Goal: Task Accomplishment & Management: Manage account settings

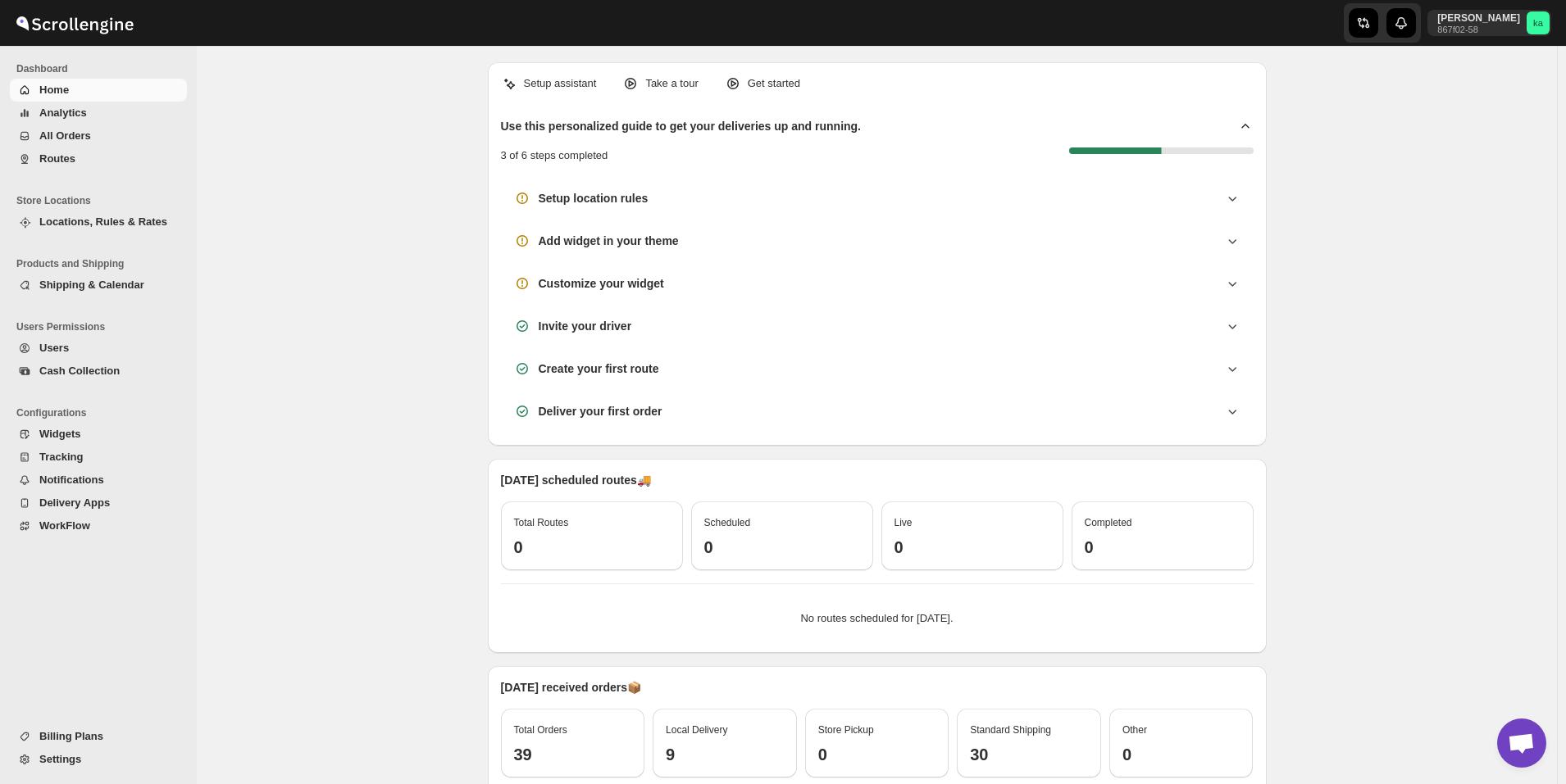
click at [75, 136] on span "All Orders" at bounding box center [65, 136] width 52 height 12
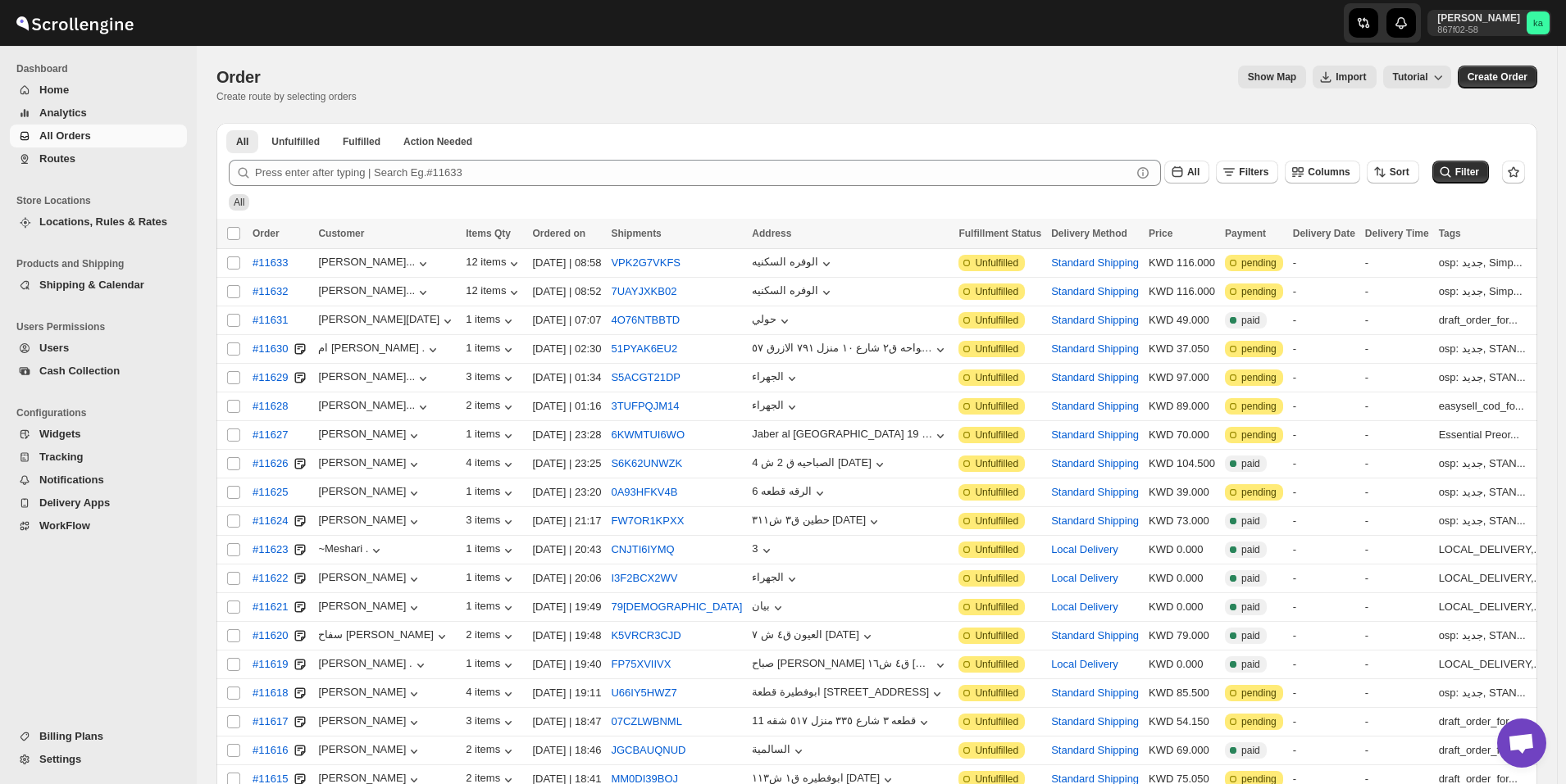
click at [94, 168] on button "Routes" at bounding box center [98, 159] width 177 height 23
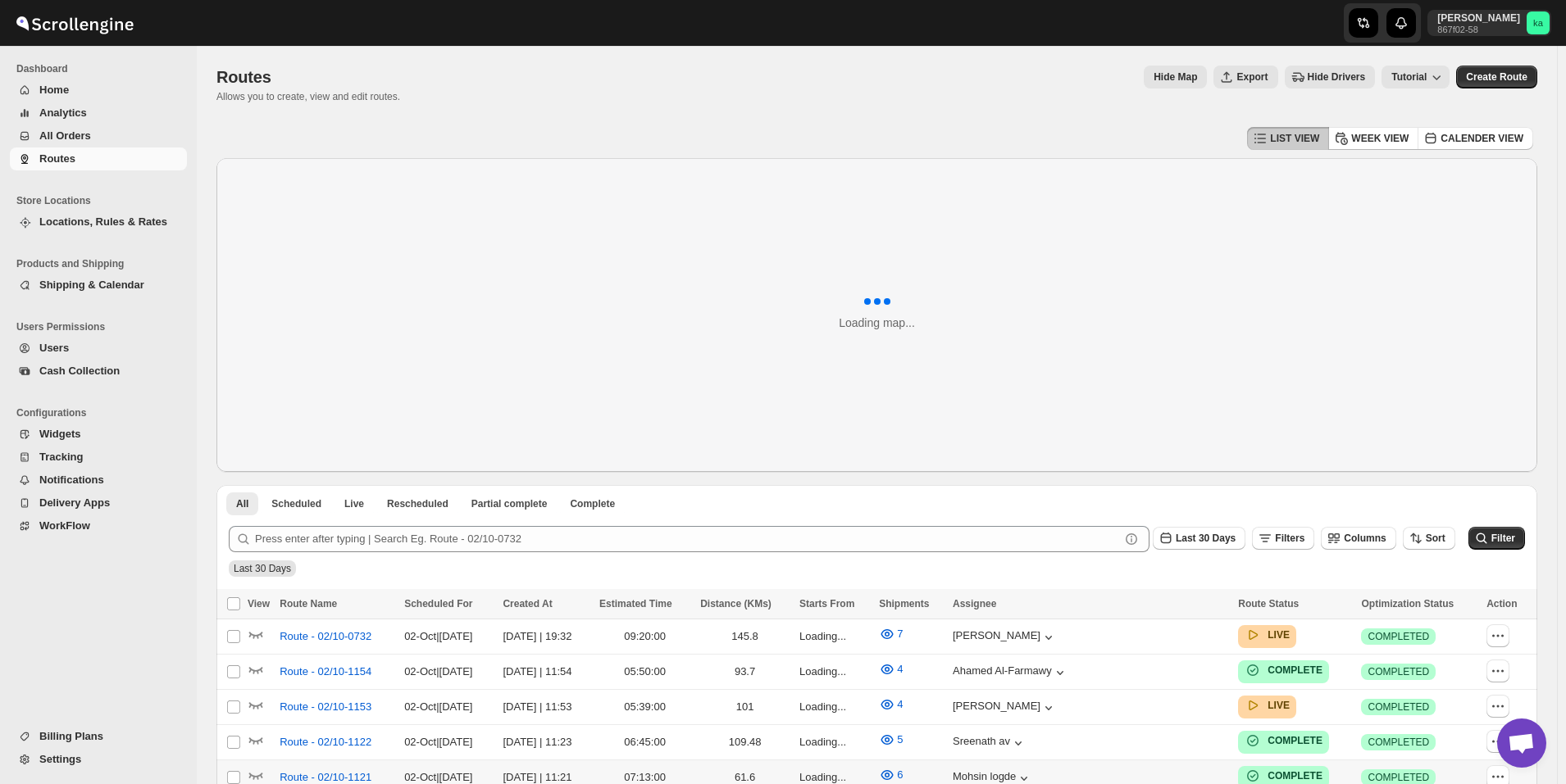
scroll to position [410, 0]
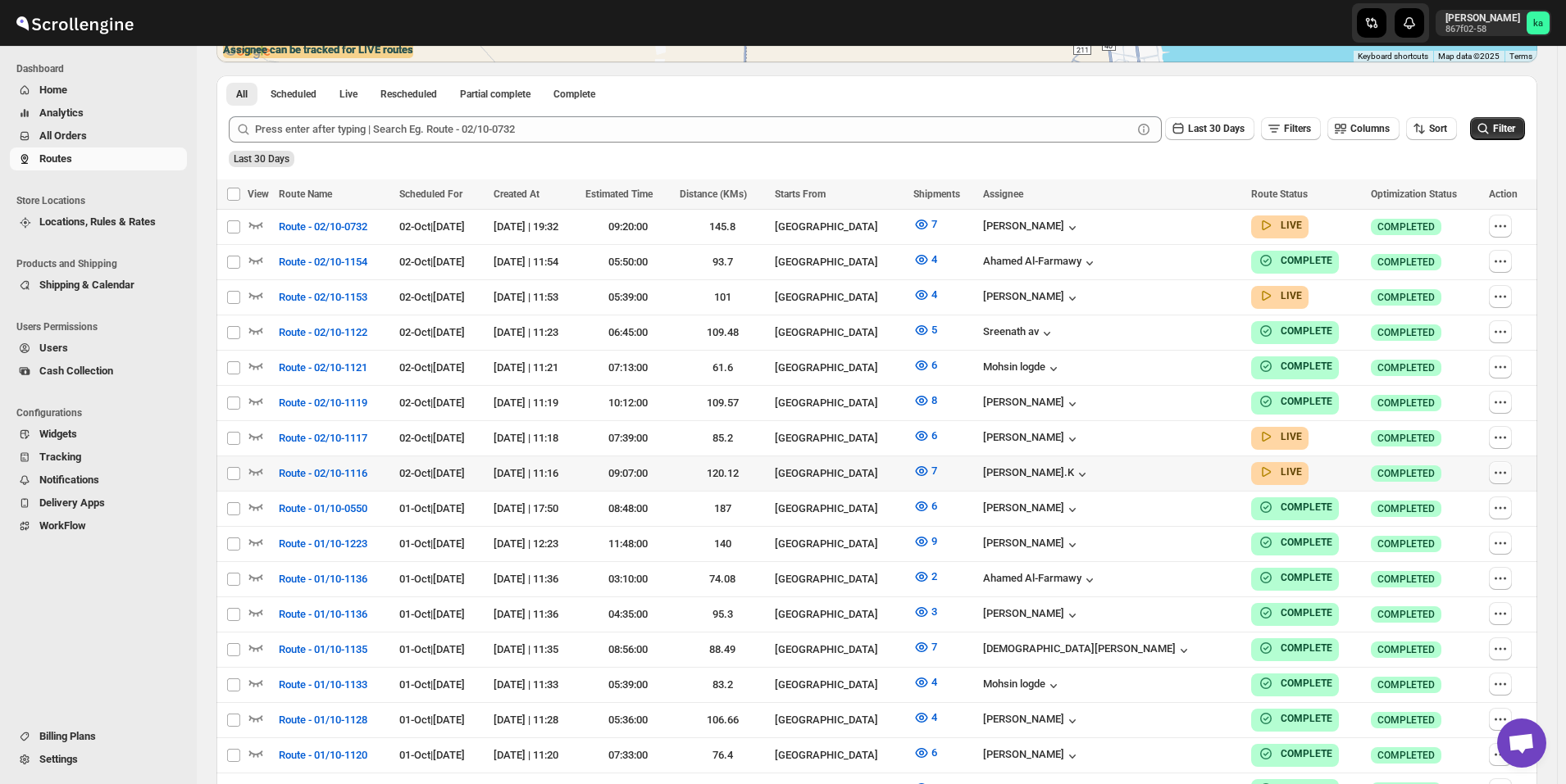
click at [1507, 472] on icon "button" at bounding box center [1500, 473] width 16 height 16
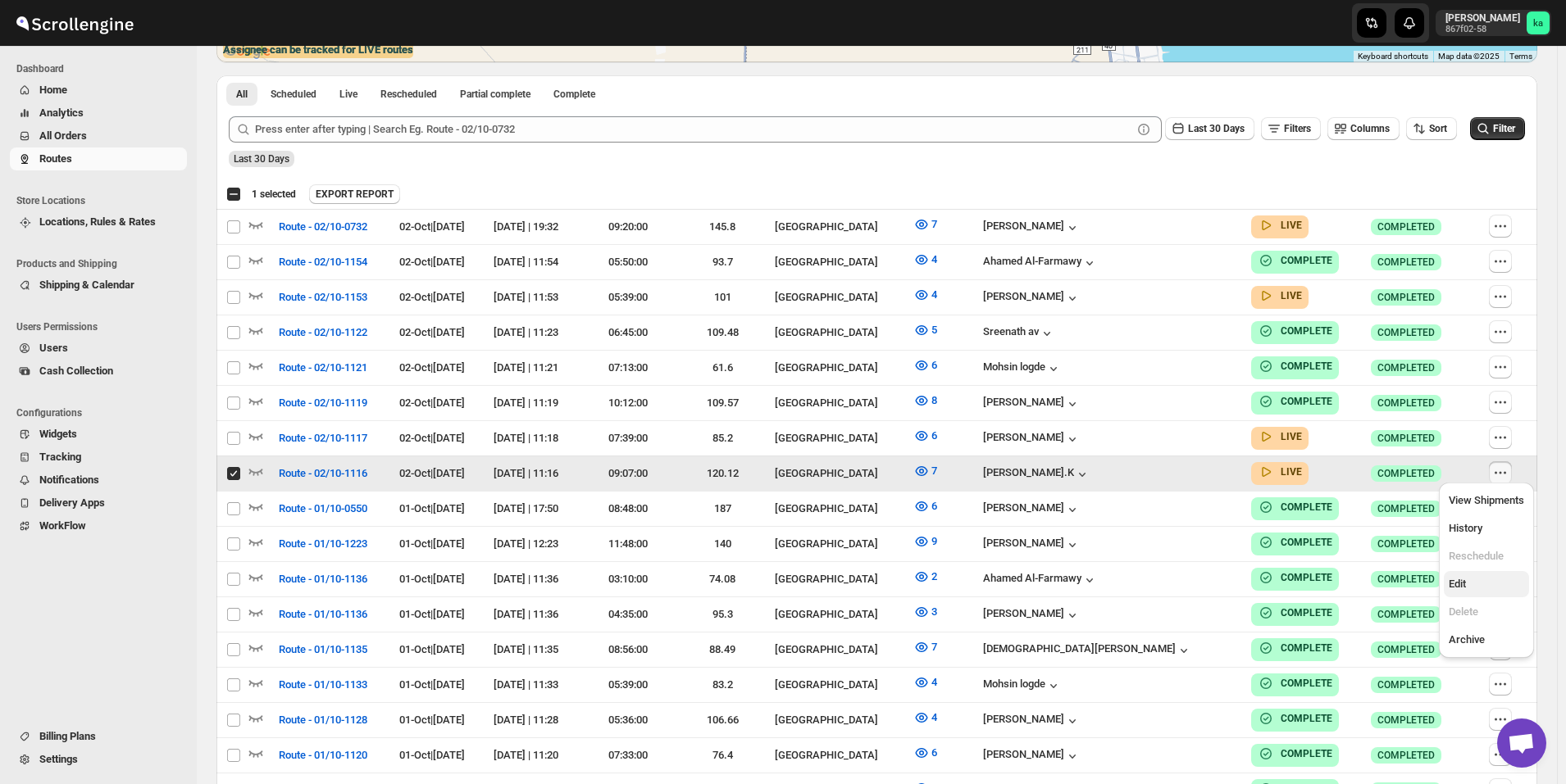
click at [1470, 588] on span "Edit" at bounding box center [1487, 585] width 76 height 16
checkbox input "false"
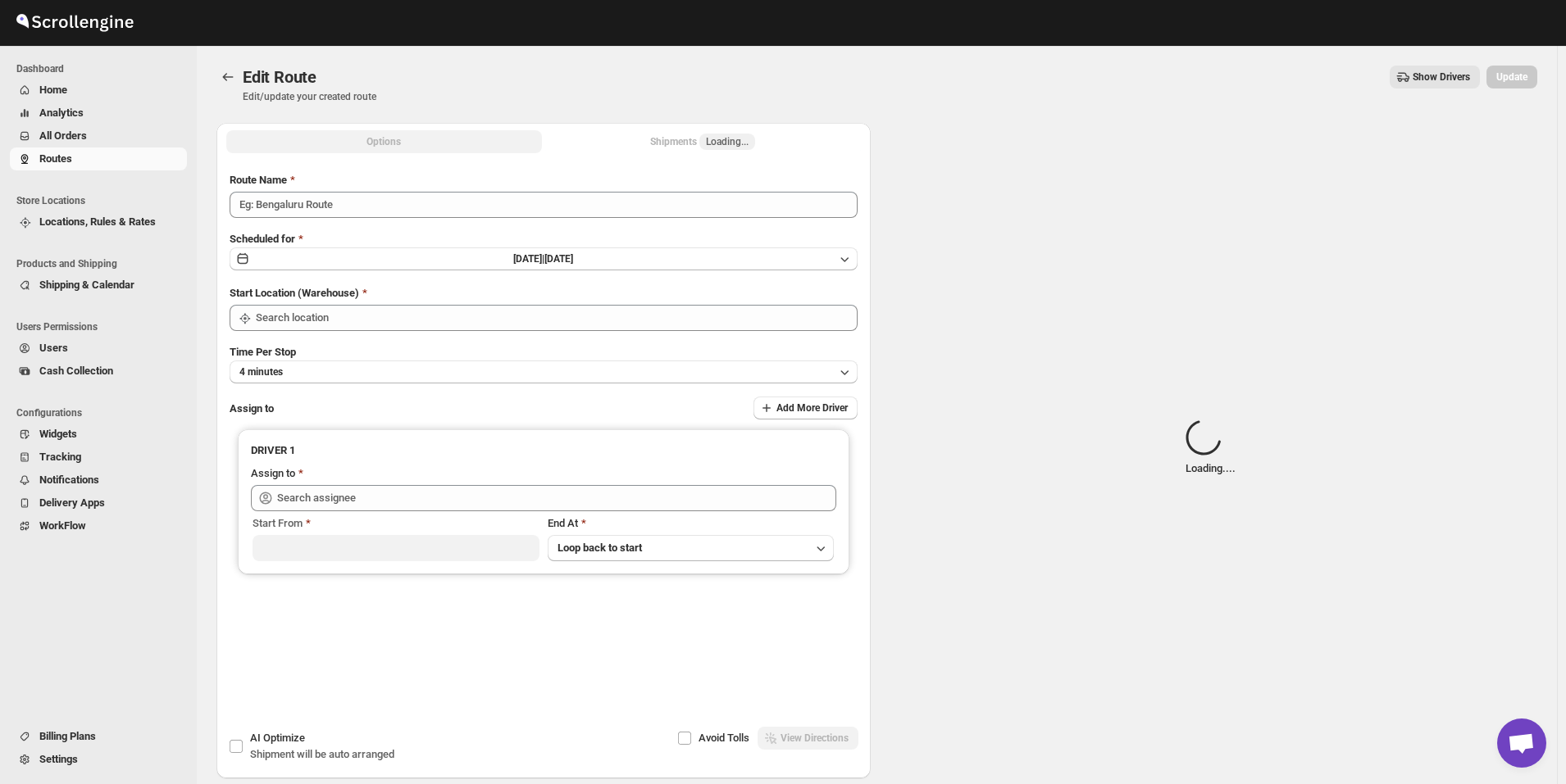
type input "Route - 02/10-1116"
type input "[GEOGRAPHIC_DATA]"
type input "[PERSON_NAME].K ([EMAIL_ADDRESS][DOMAIN_NAME])"
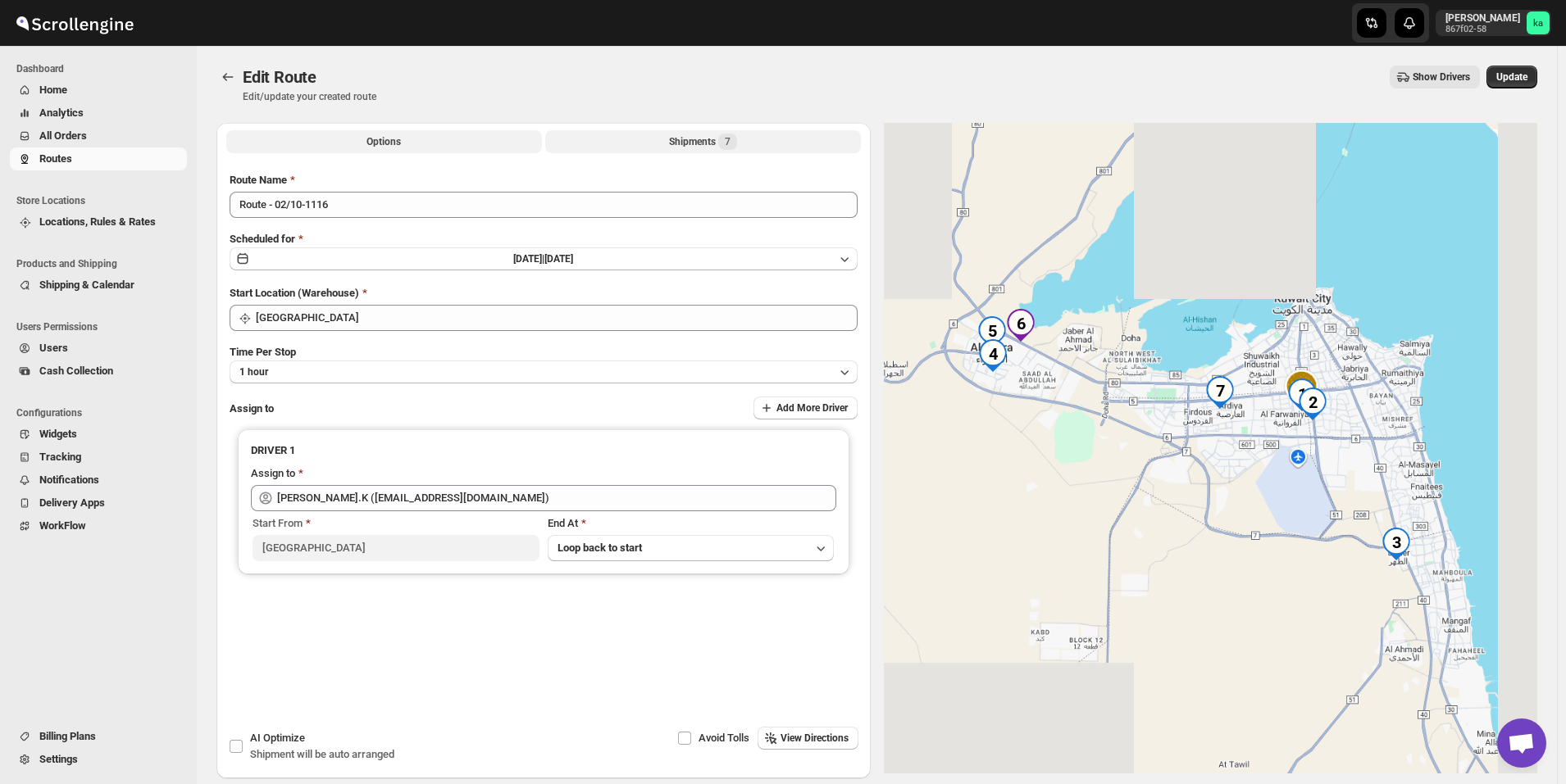
click at [690, 142] on div "Shipments 7" at bounding box center [703, 142] width 68 height 16
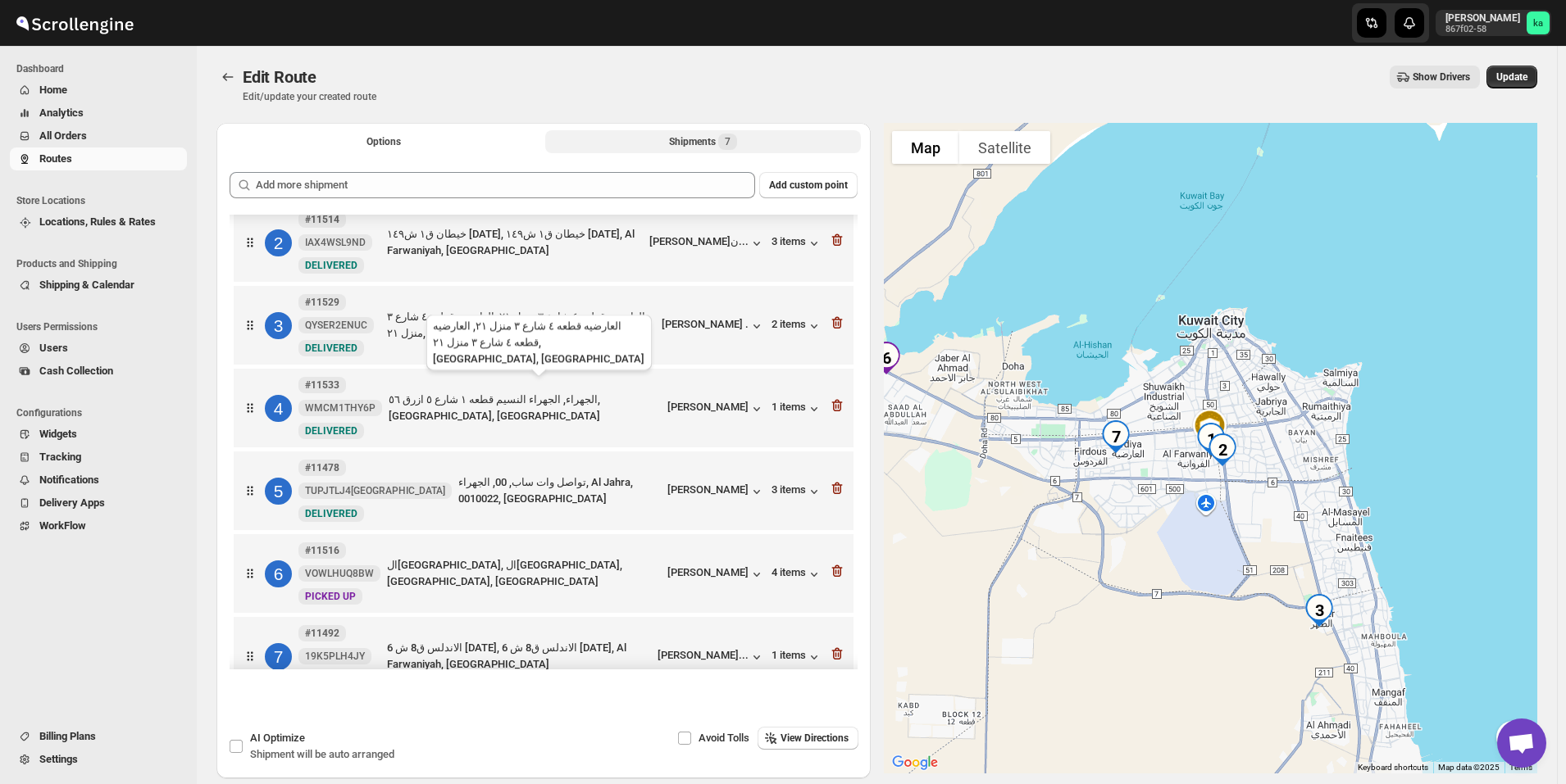
scroll to position [133, 0]
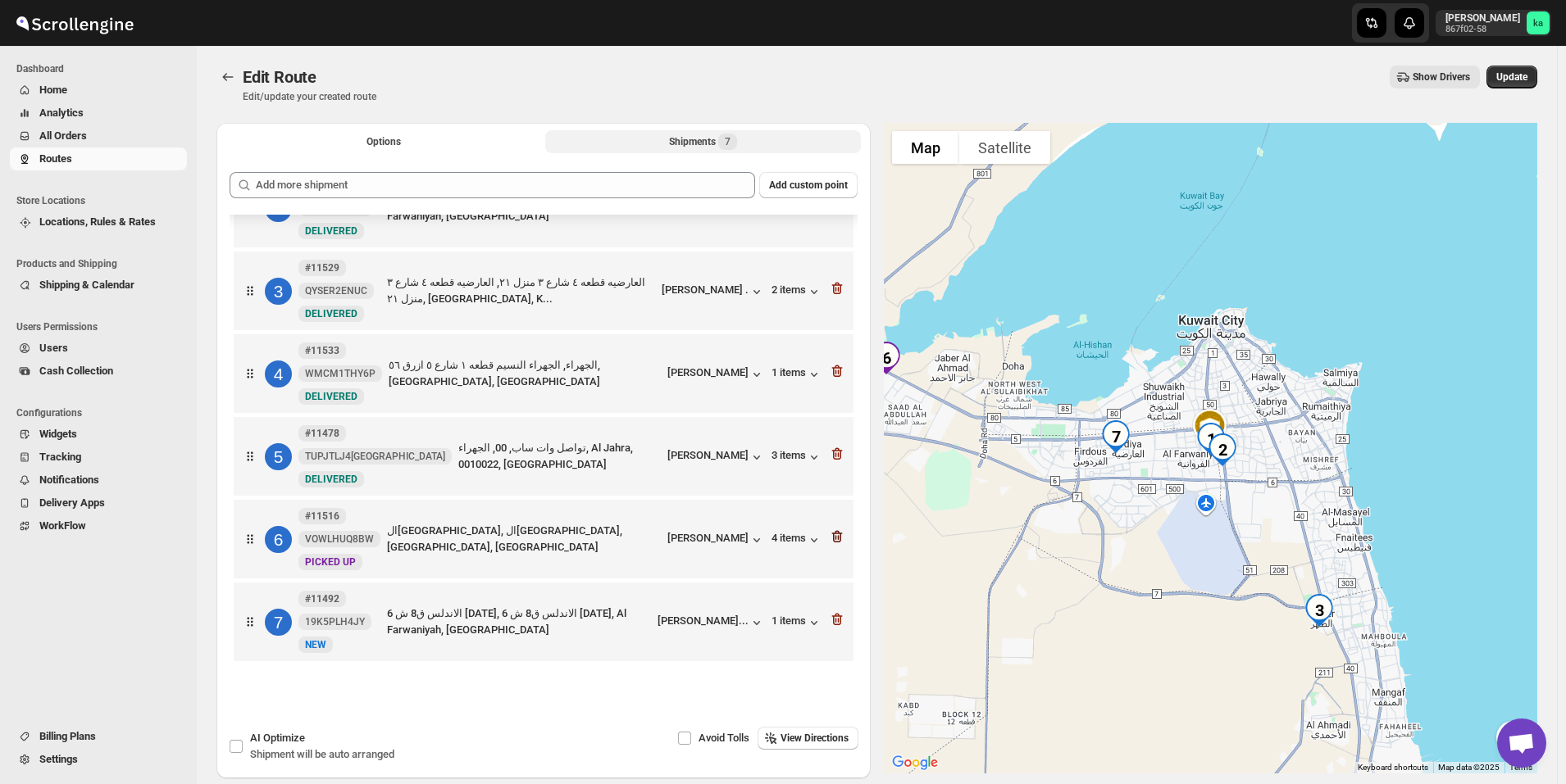
click at [833, 544] on icon "button" at bounding box center [837, 537] width 16 height 16
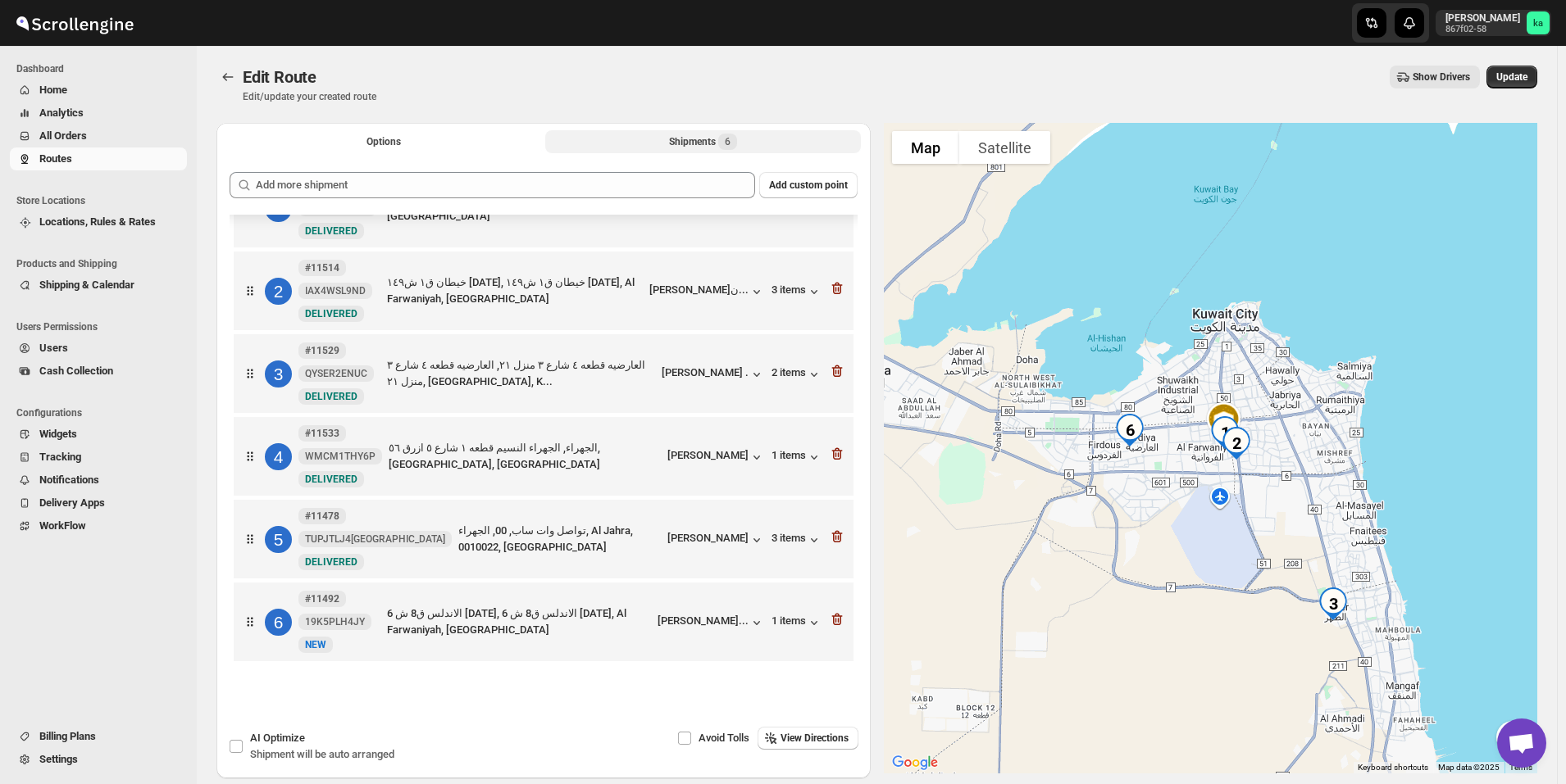
scroll to position [50, 0]
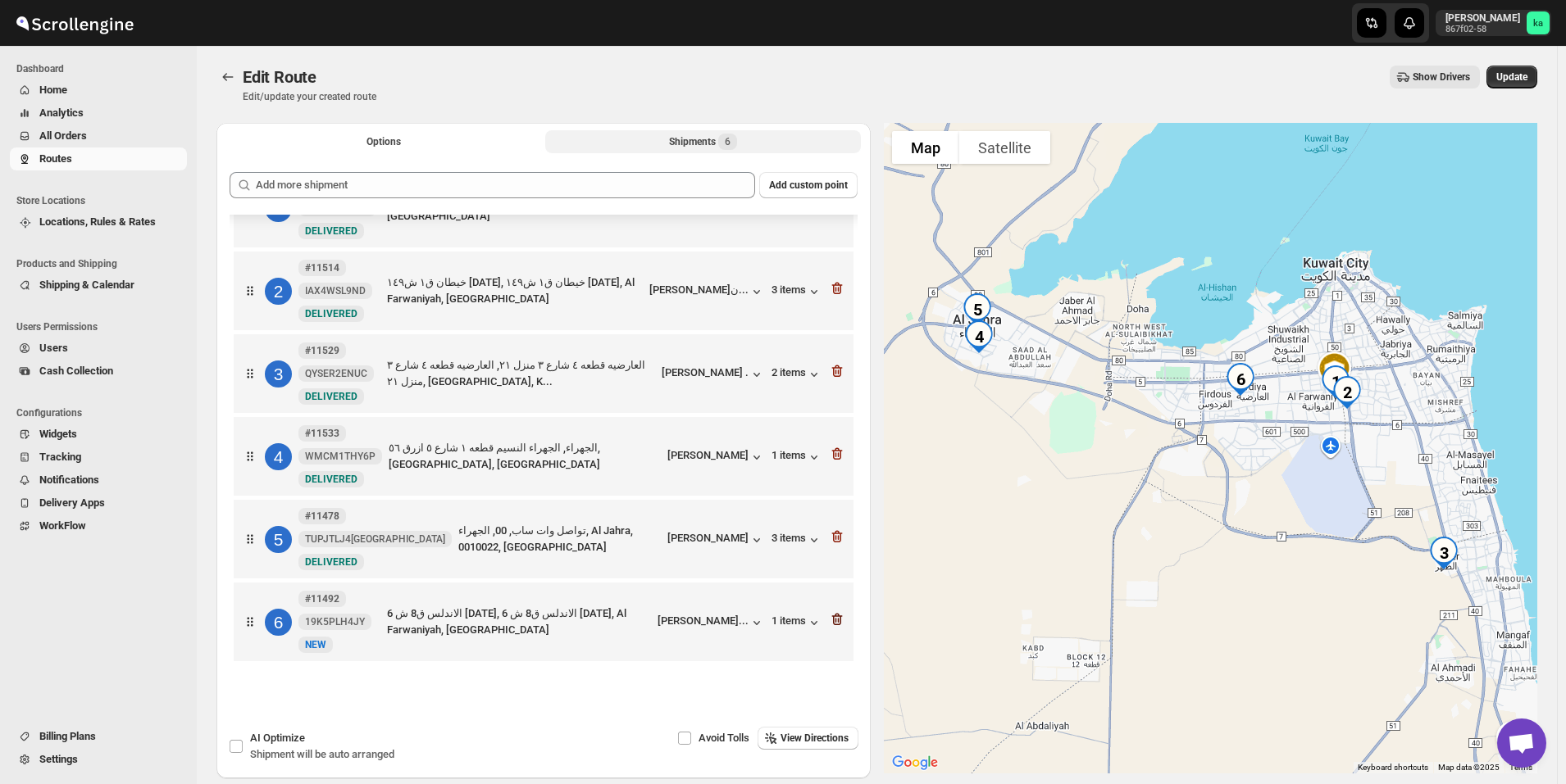
click at [837, 623] on icon "button" at bounding box center [837, 619] width 16 height 16
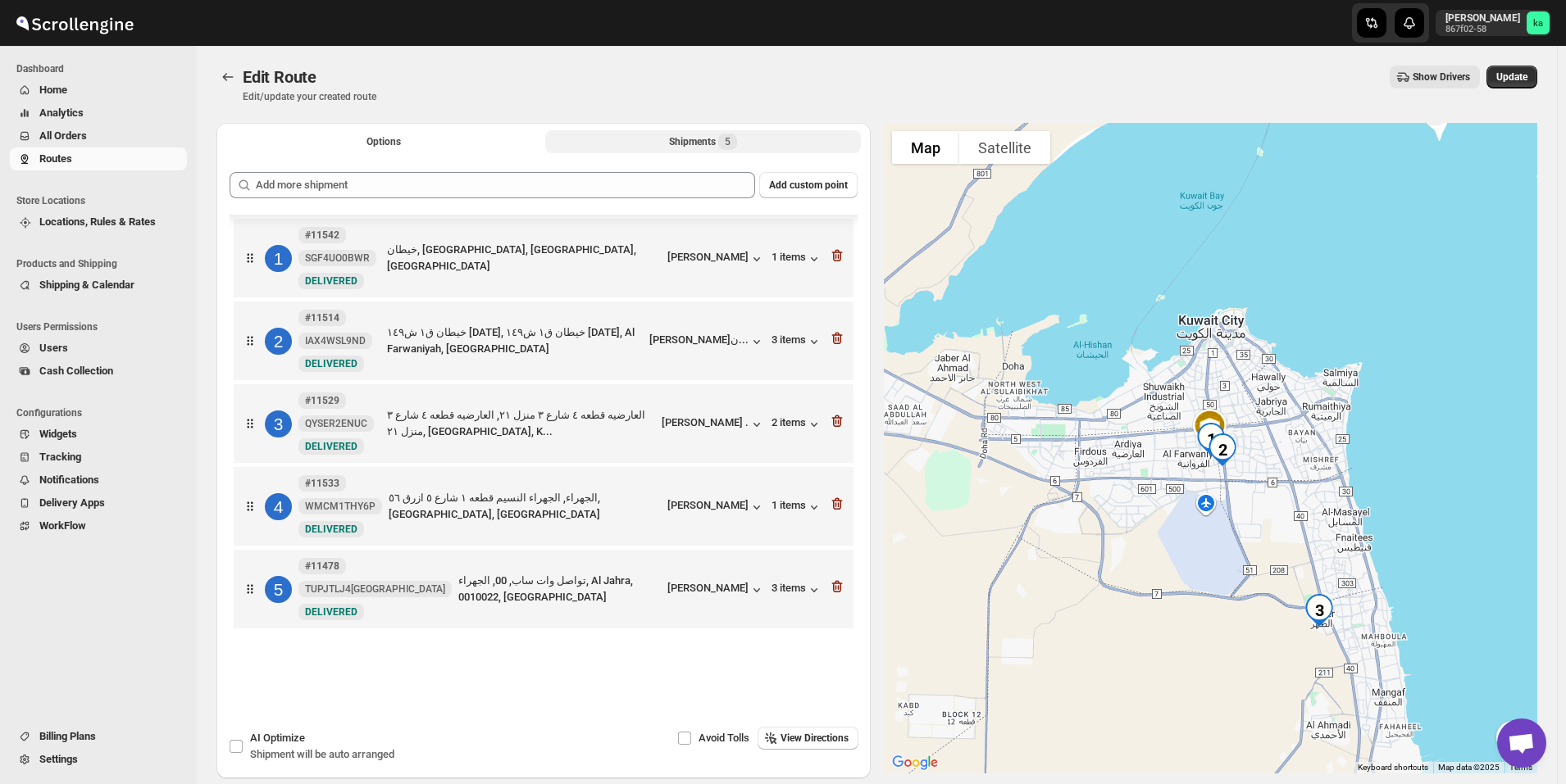
scroll to position [0, 0]
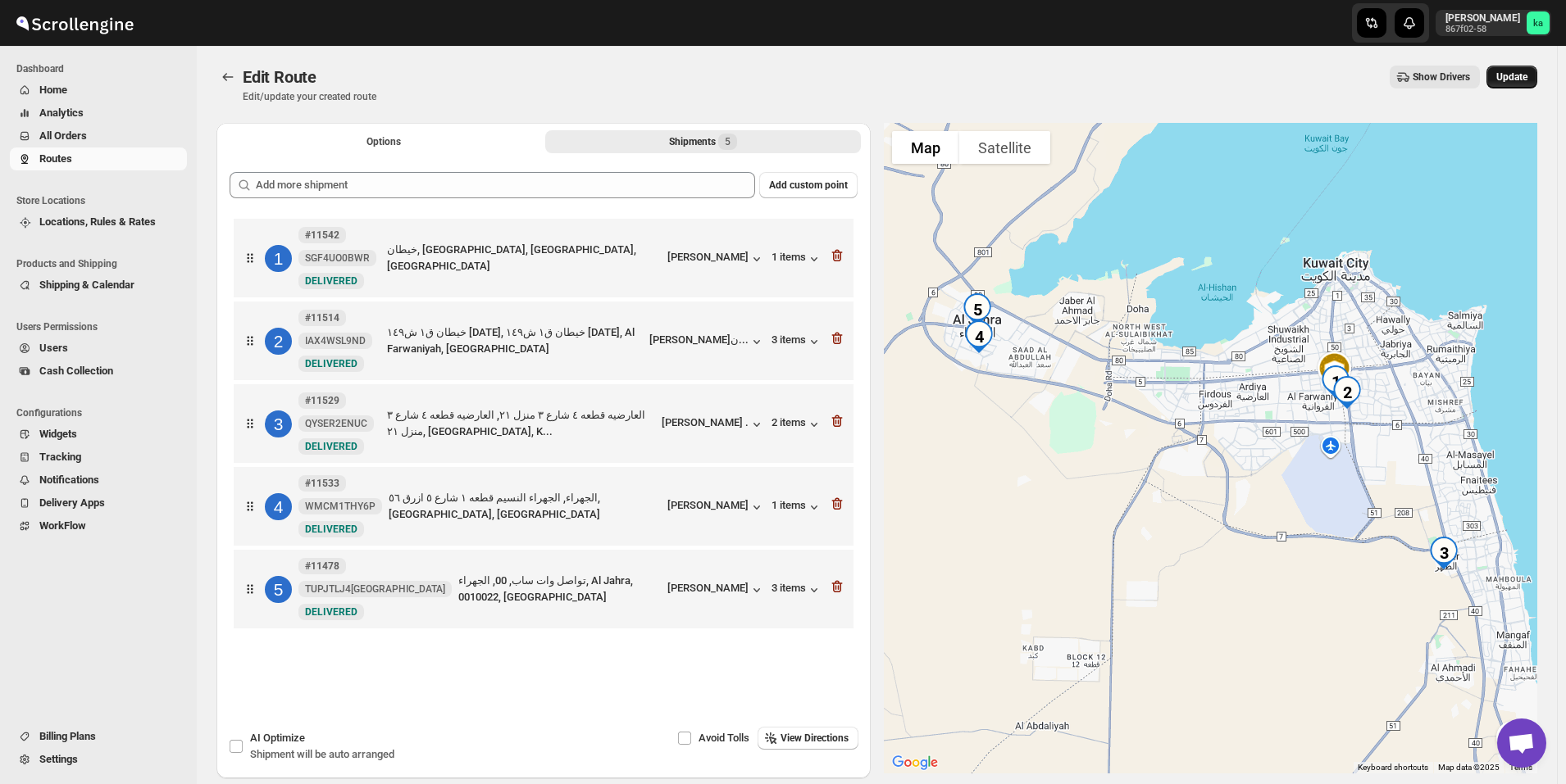
click at [1519, 78] on span "Update" at bounding box center [1511, 77] width 31 height 13
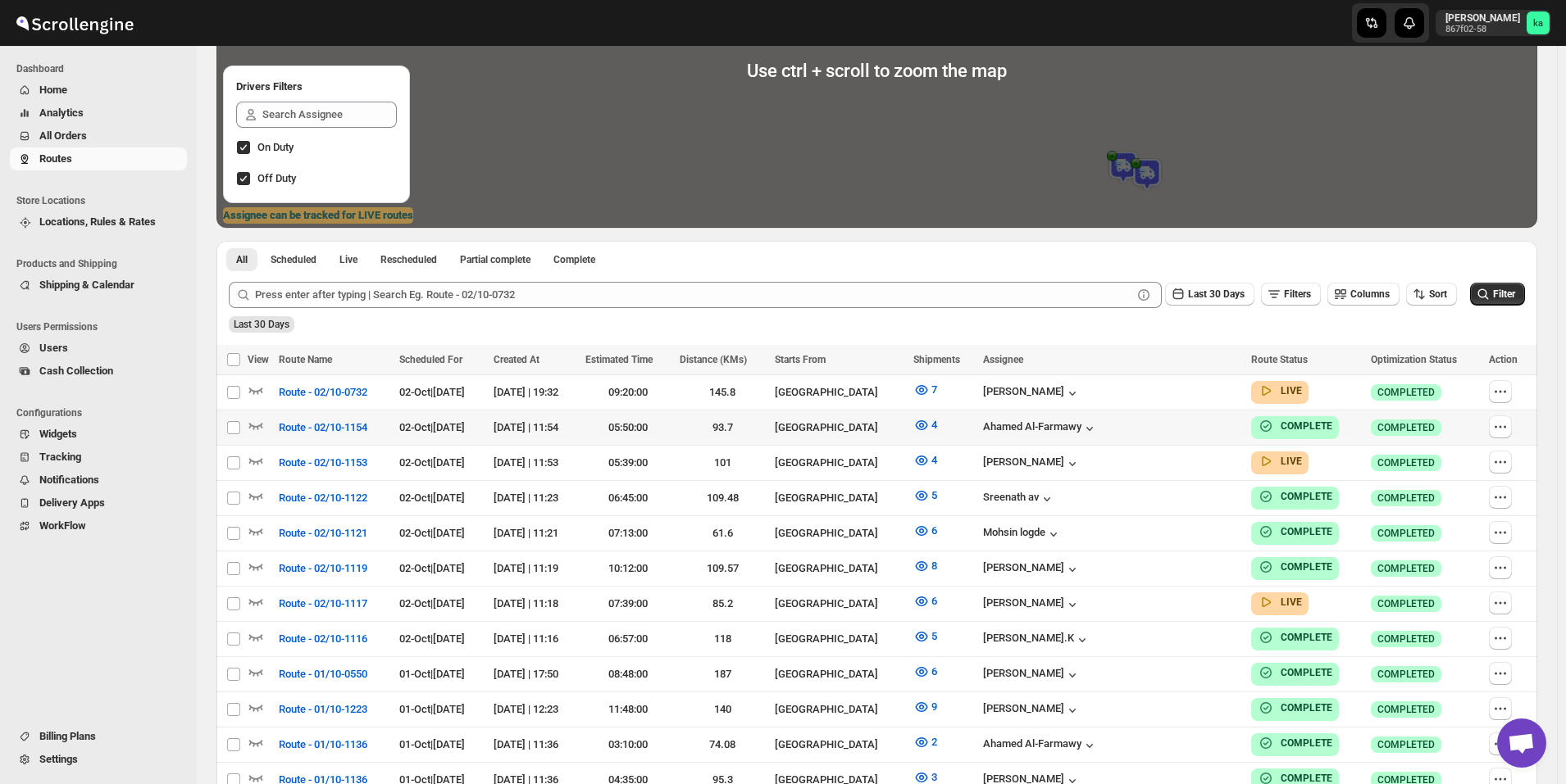
scroll to position [245, 0]
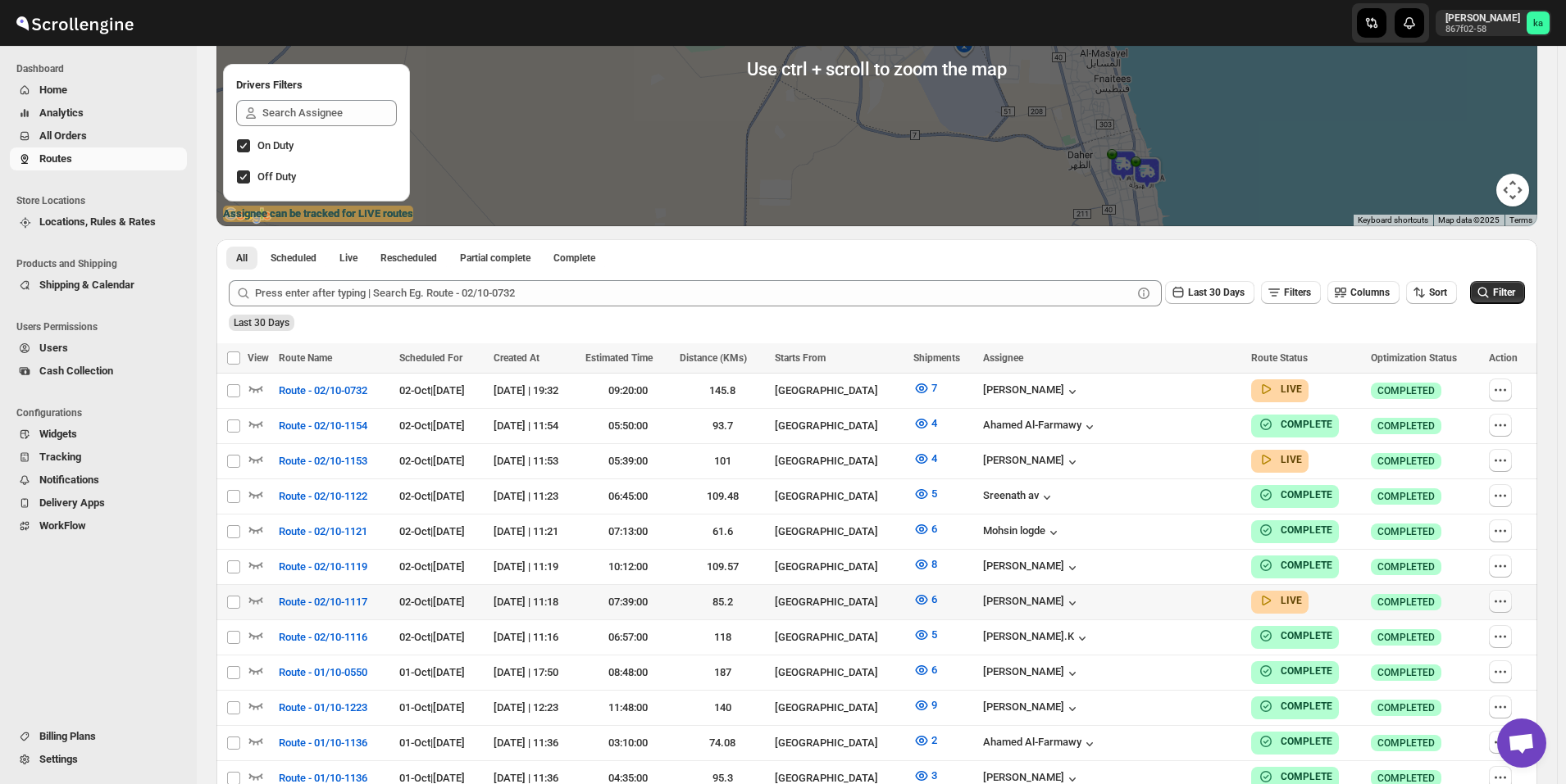
click at [1503, 595] on icon "button" at bounding box center [1500, 601] width 16 height 16
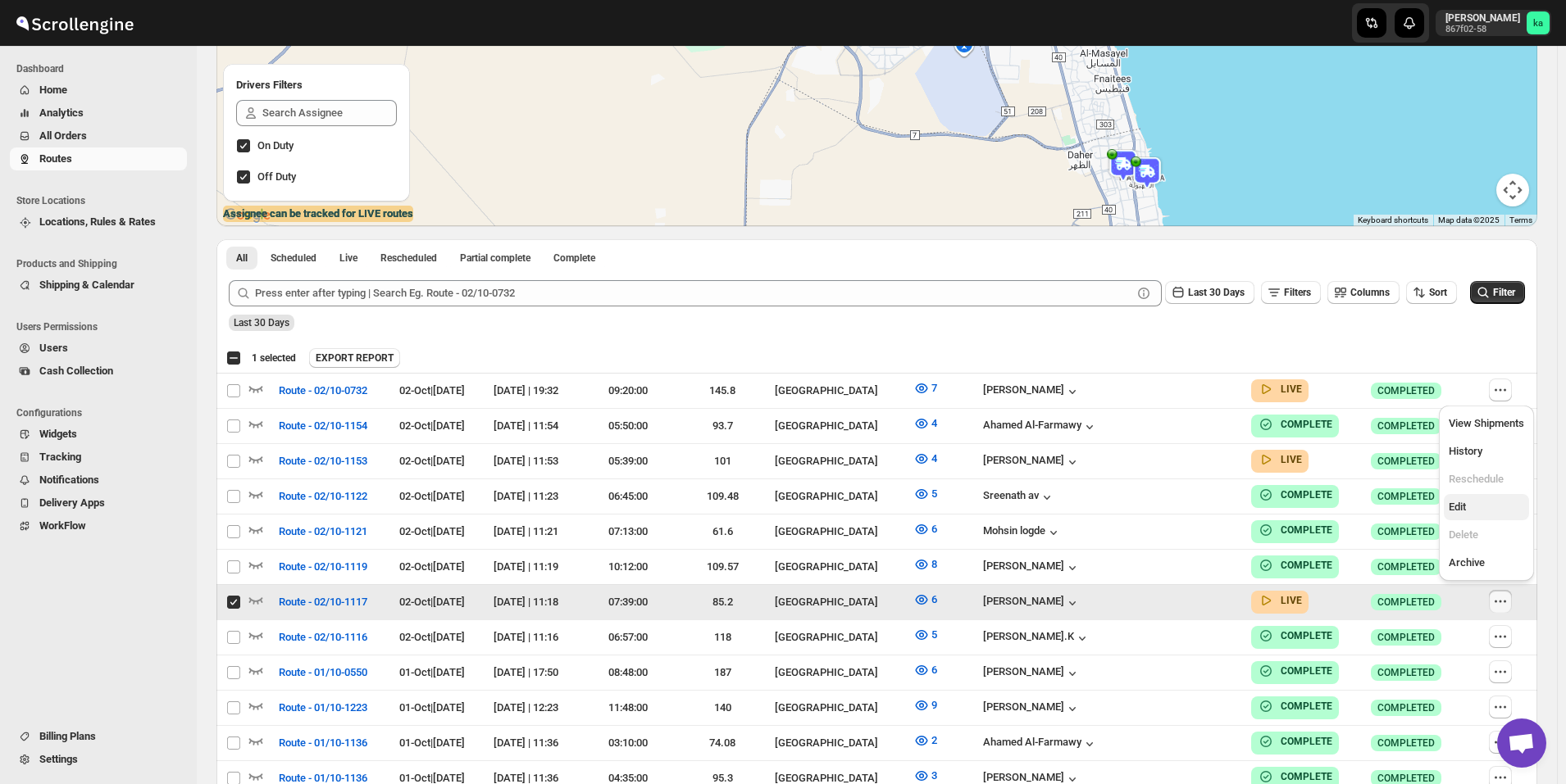
click at [1483, 510] on span "Edit" at bounding box center [1487, 507] width 76 height 16
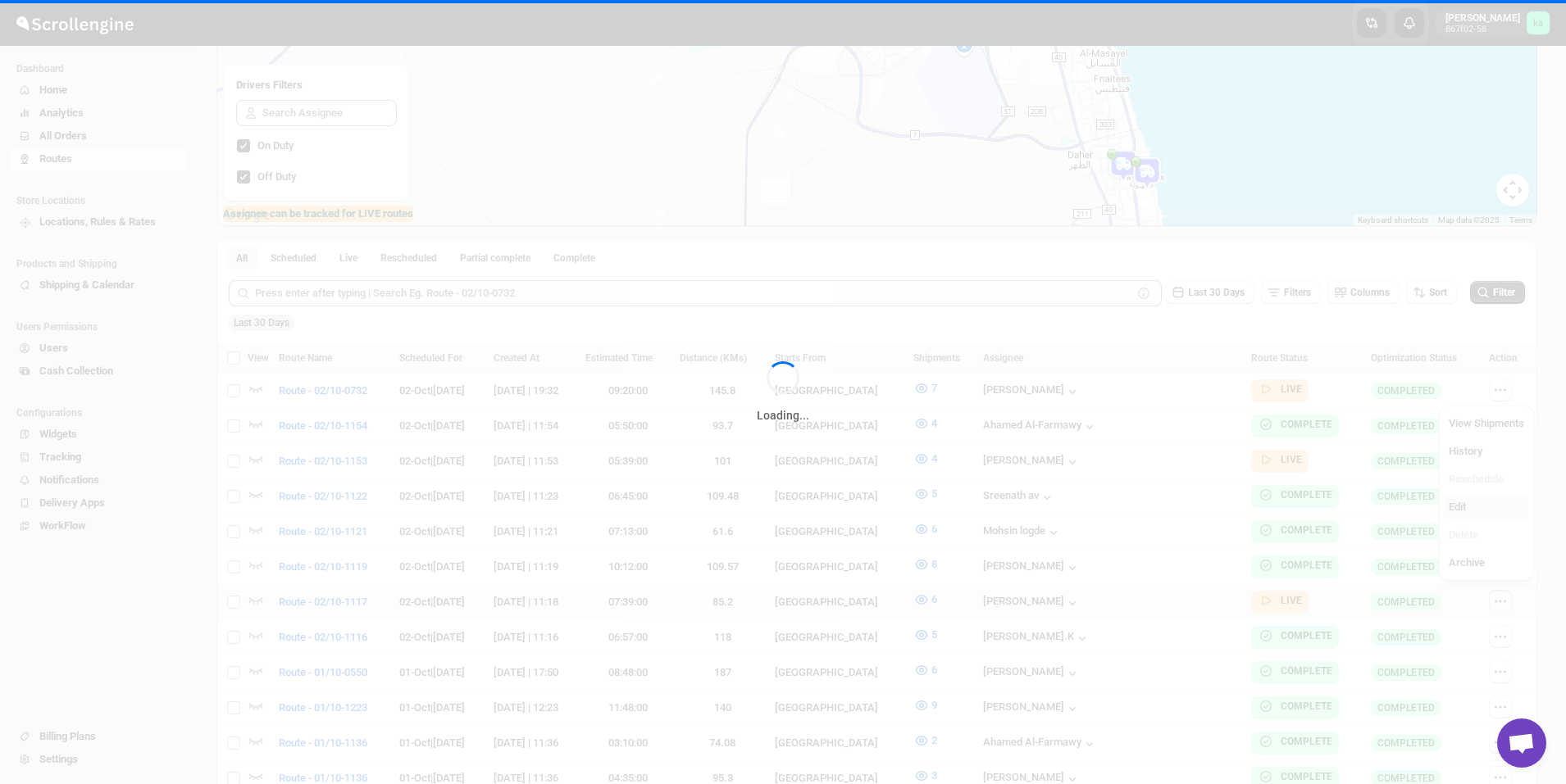
checkbox input "false"
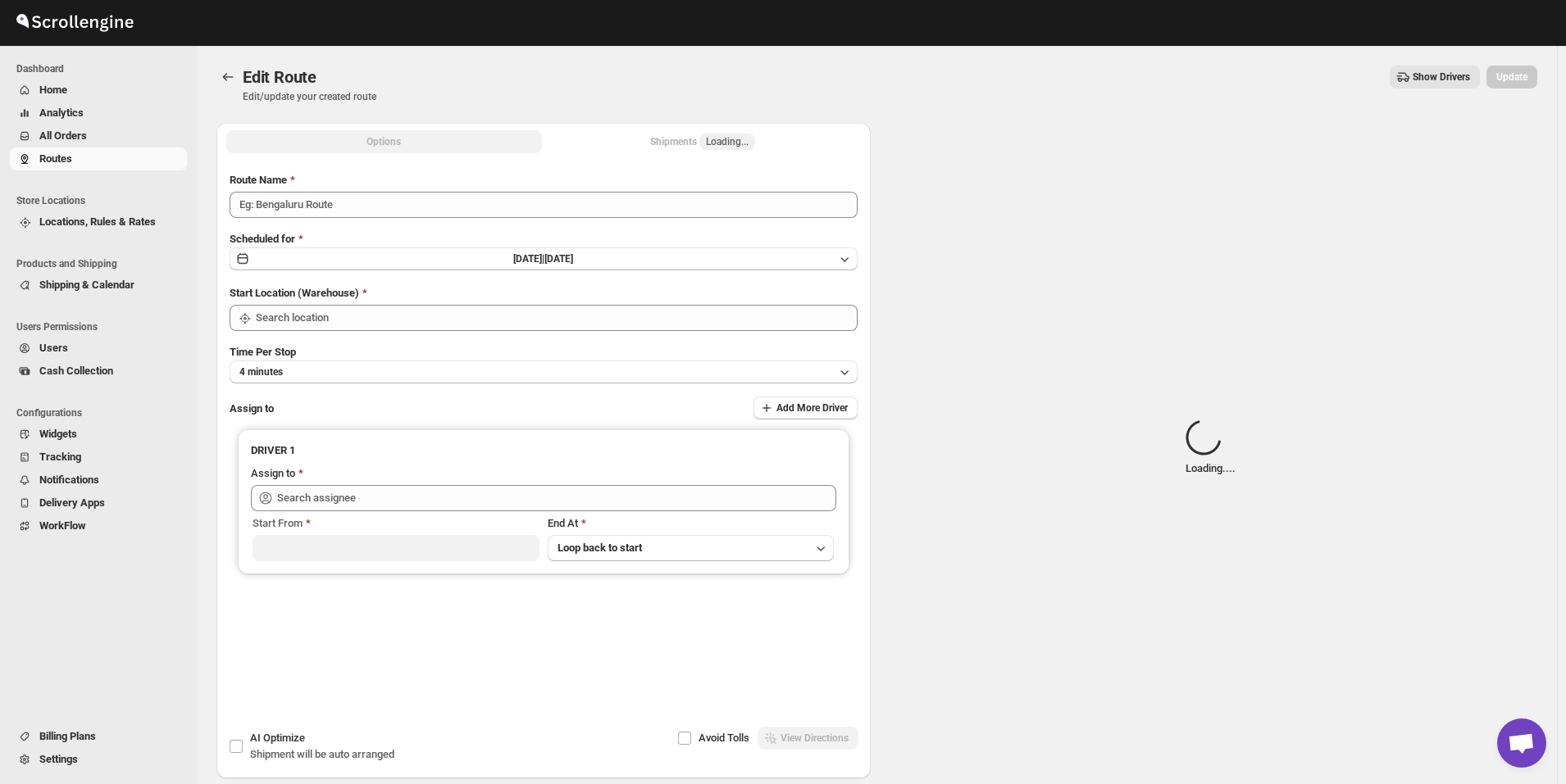
type input "Route - 02/10-1117"
type input "[GEOGRAPHIC_DATA]"
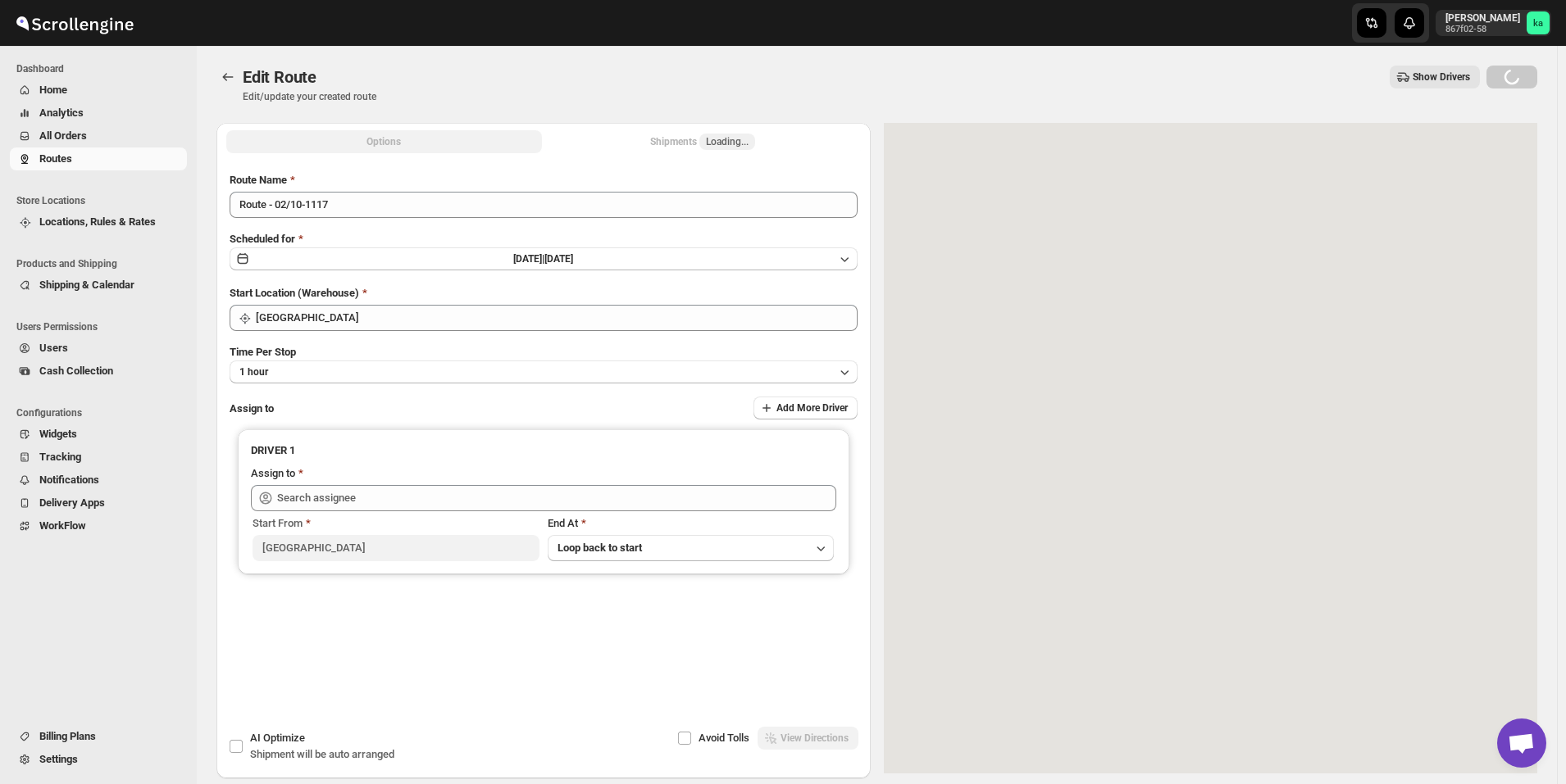
type input "[PERSON_NAME] ([EMAIL_ADDRESS][DOMAIN_NAME])"
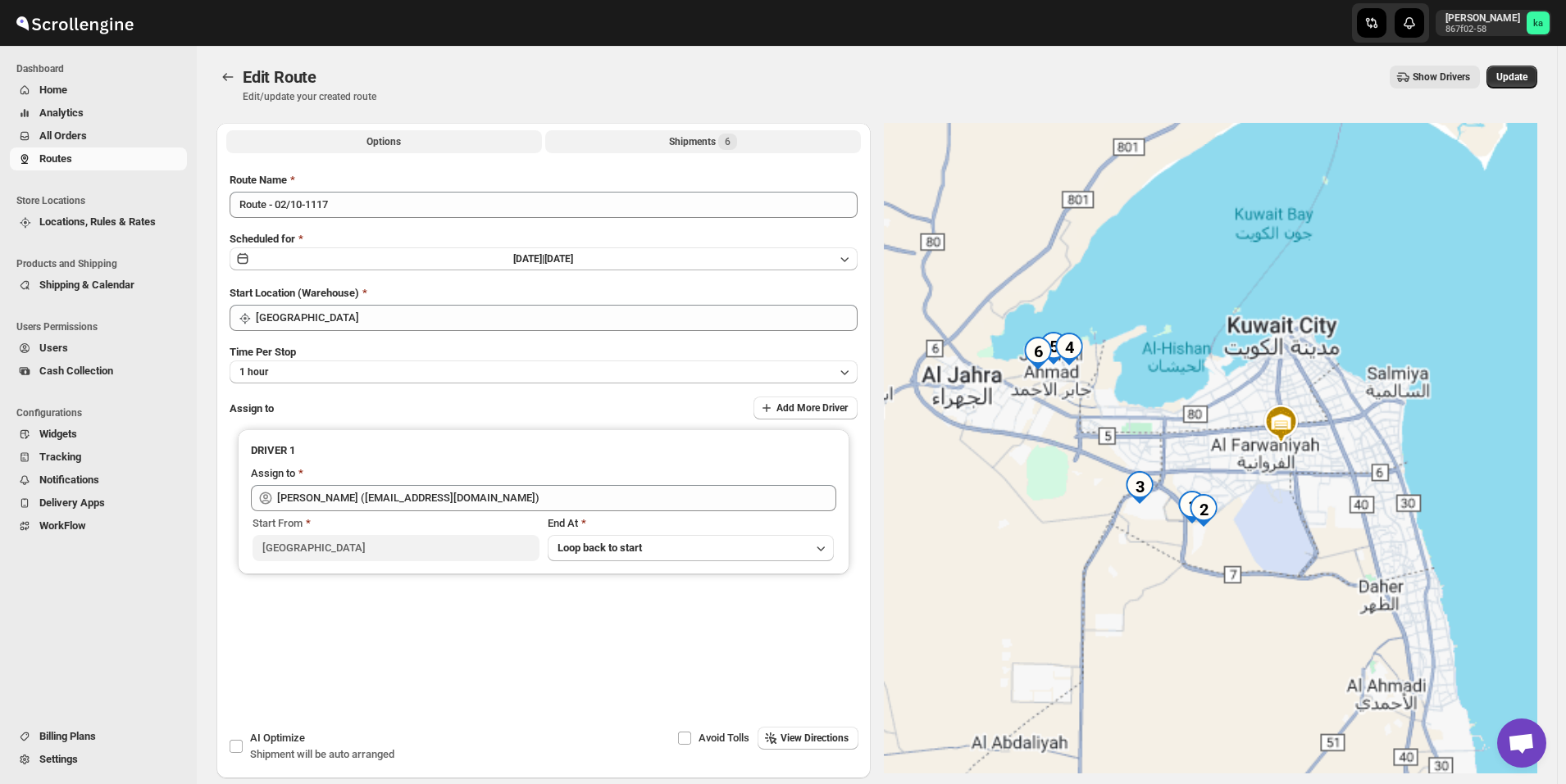
click at [684, 140] on div "Shipments 6" at bounding box center [703, 142] width 68 height 16
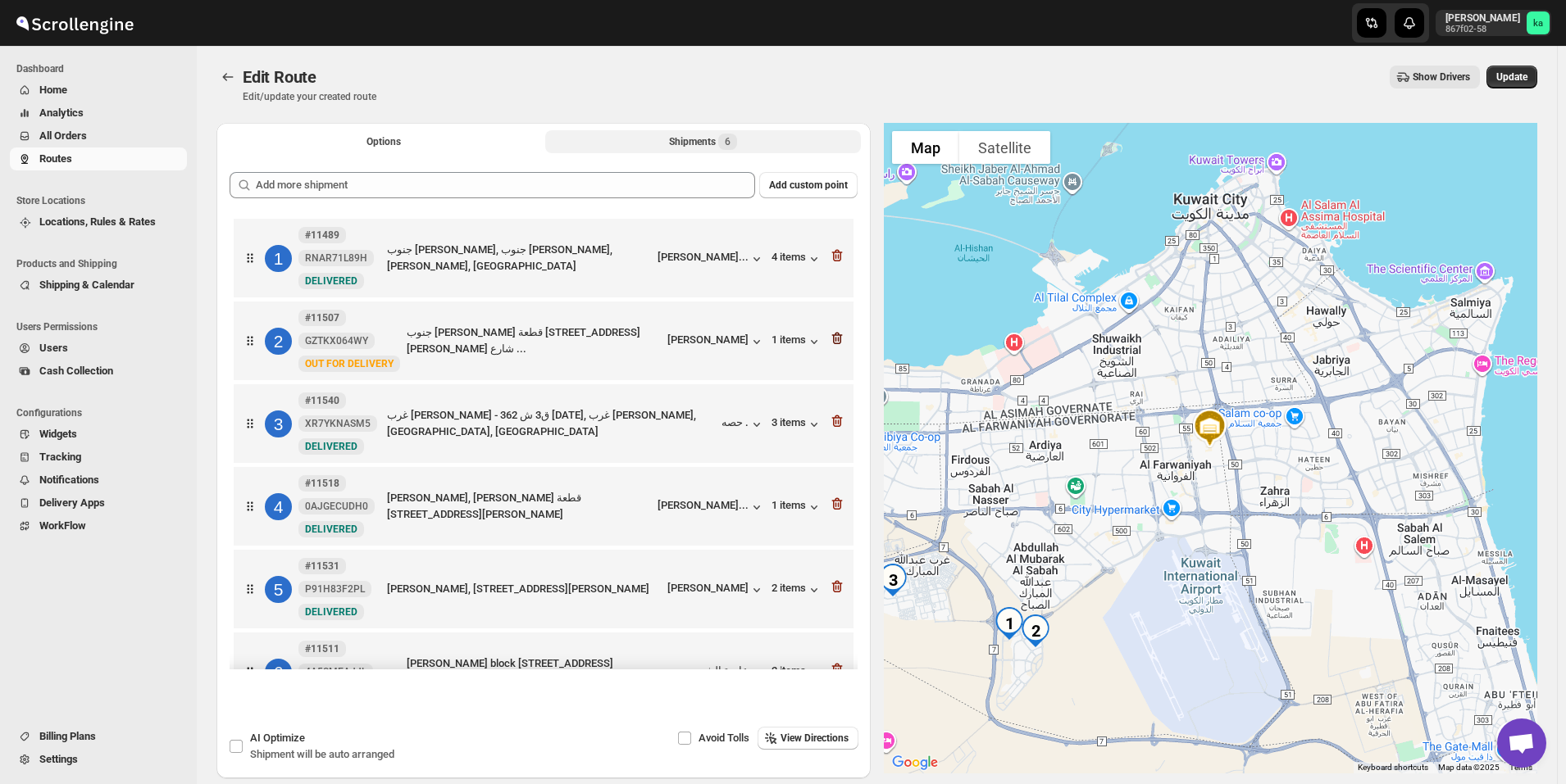
click at [834, 337] on icon "button" at bounding box center [837, 338] width 16 height 16
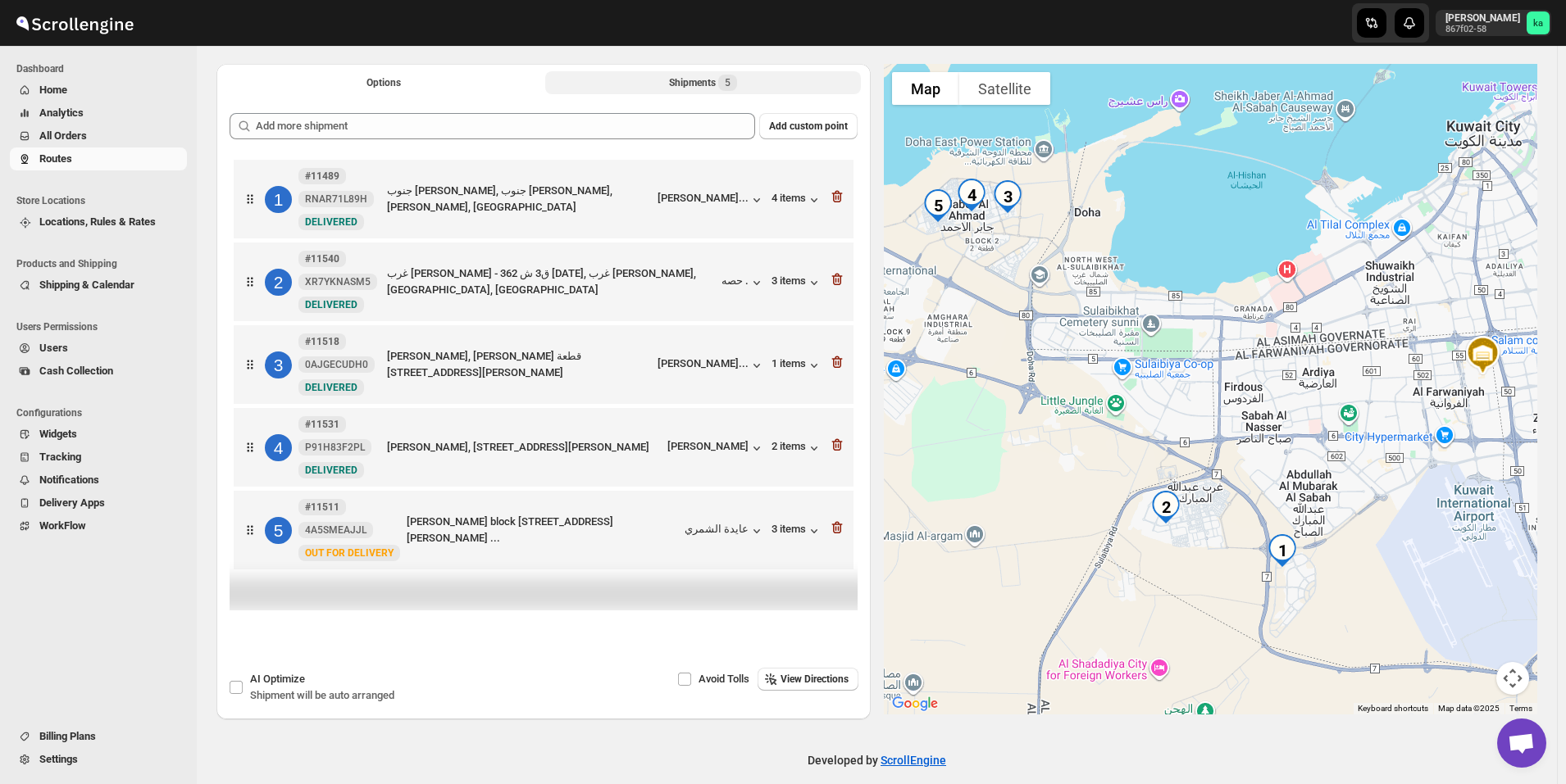
scroll to position [76, 0]
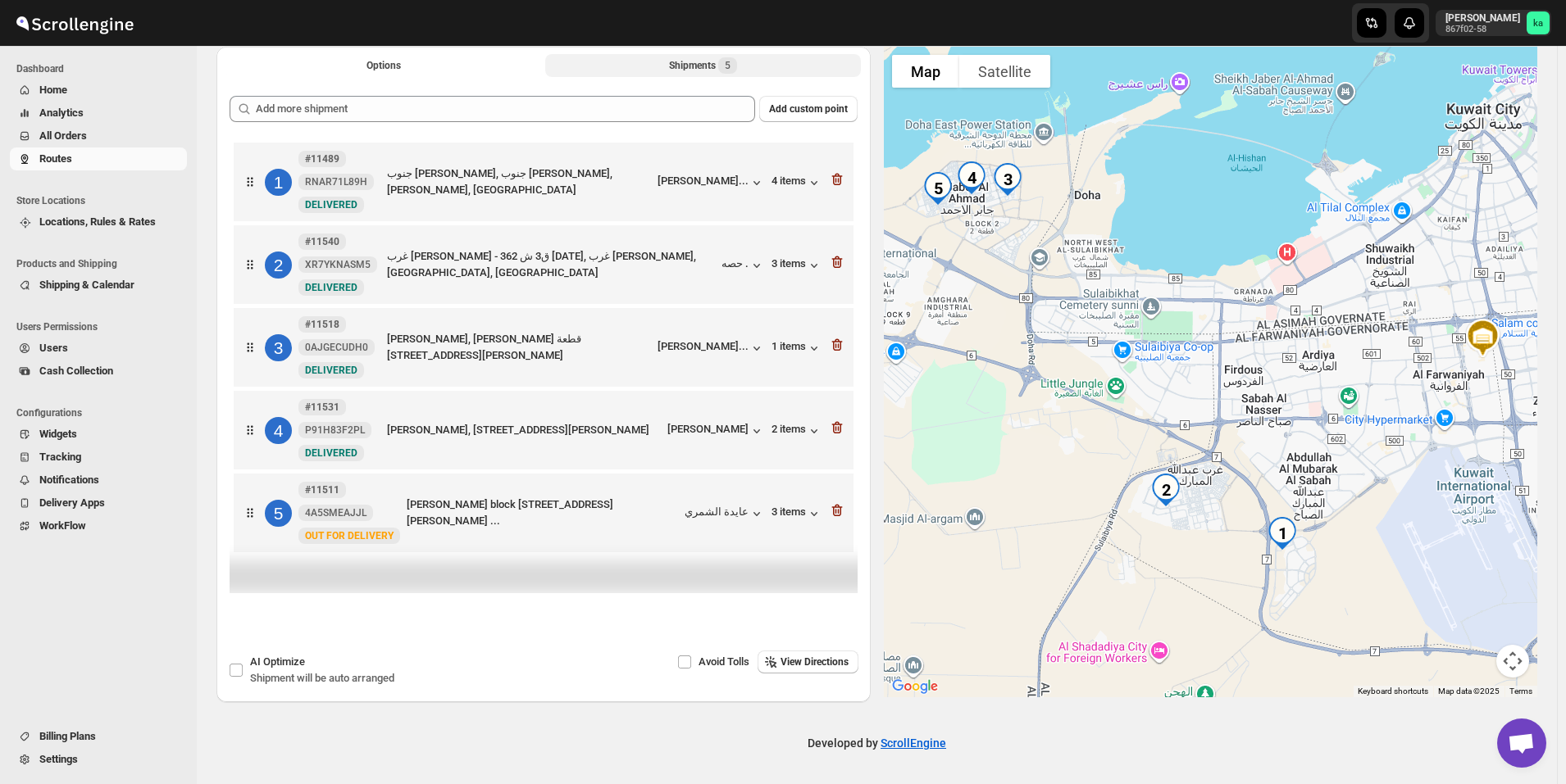
click at [838, 508] on icon "button" at bounding box center [836, 511] width 11 height 12
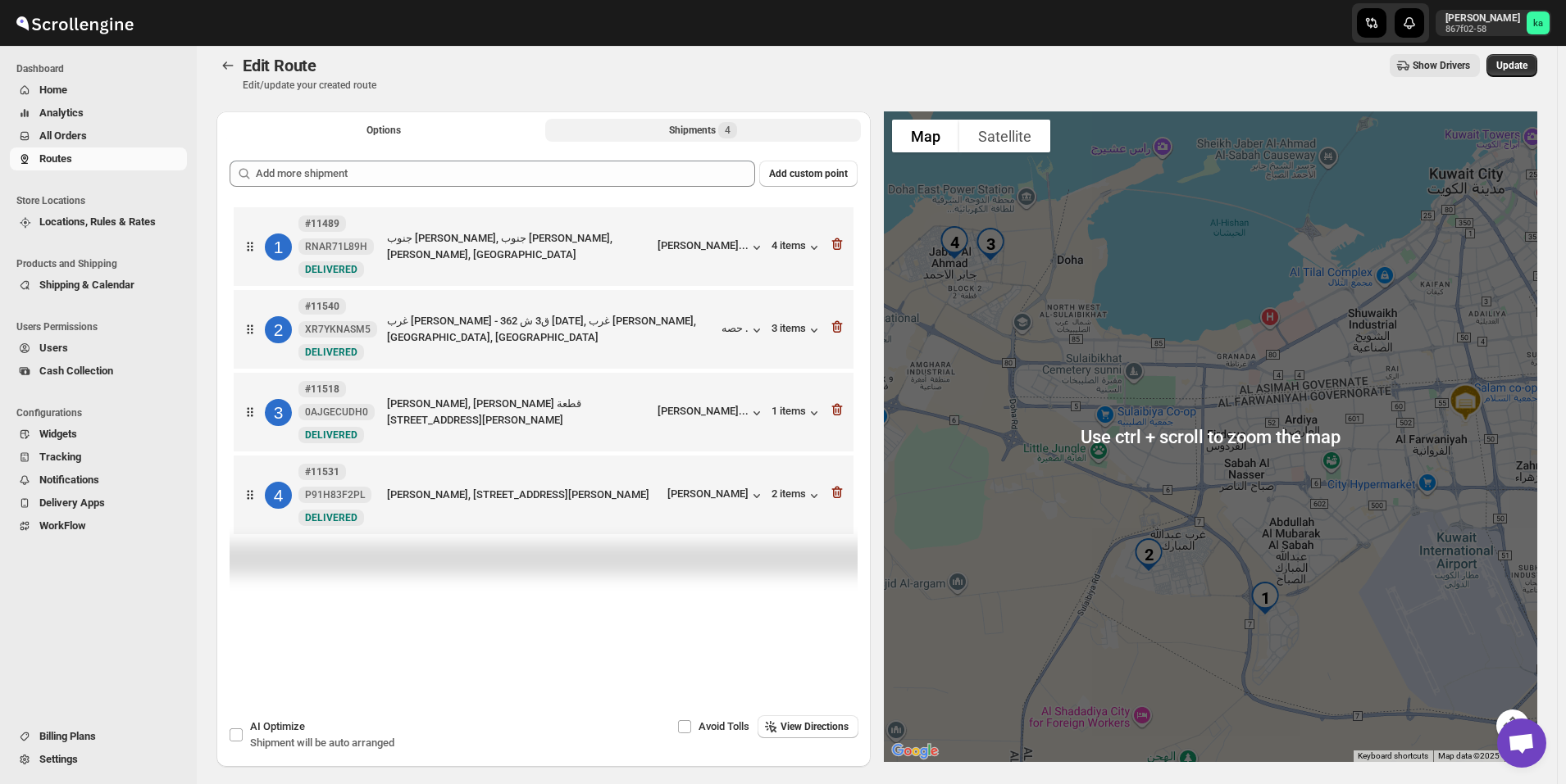
scroll to position [0, 0]
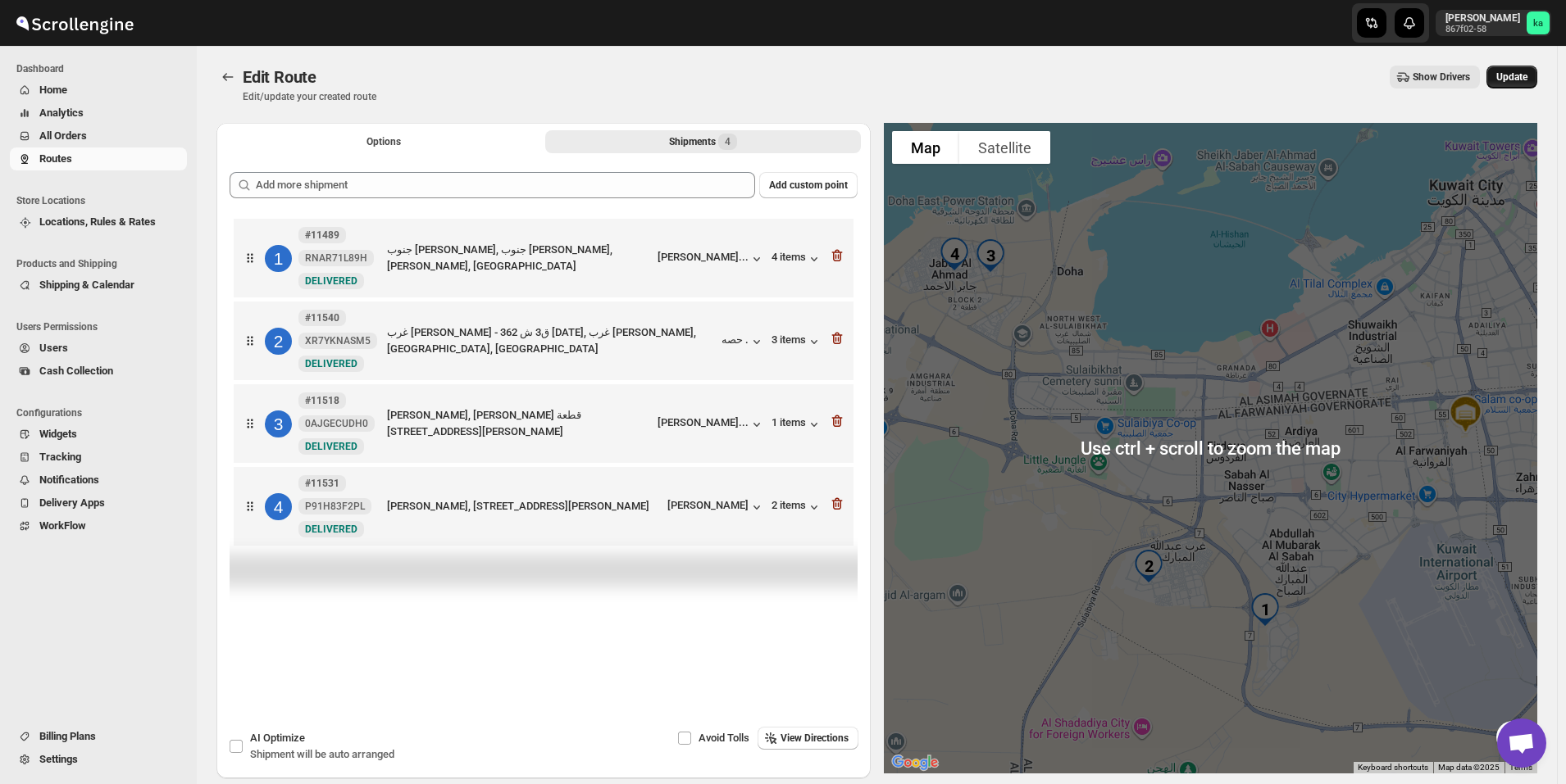
click at [1521, 84] on button "Update" at bounding box center [1512, 77] width 51 height 23
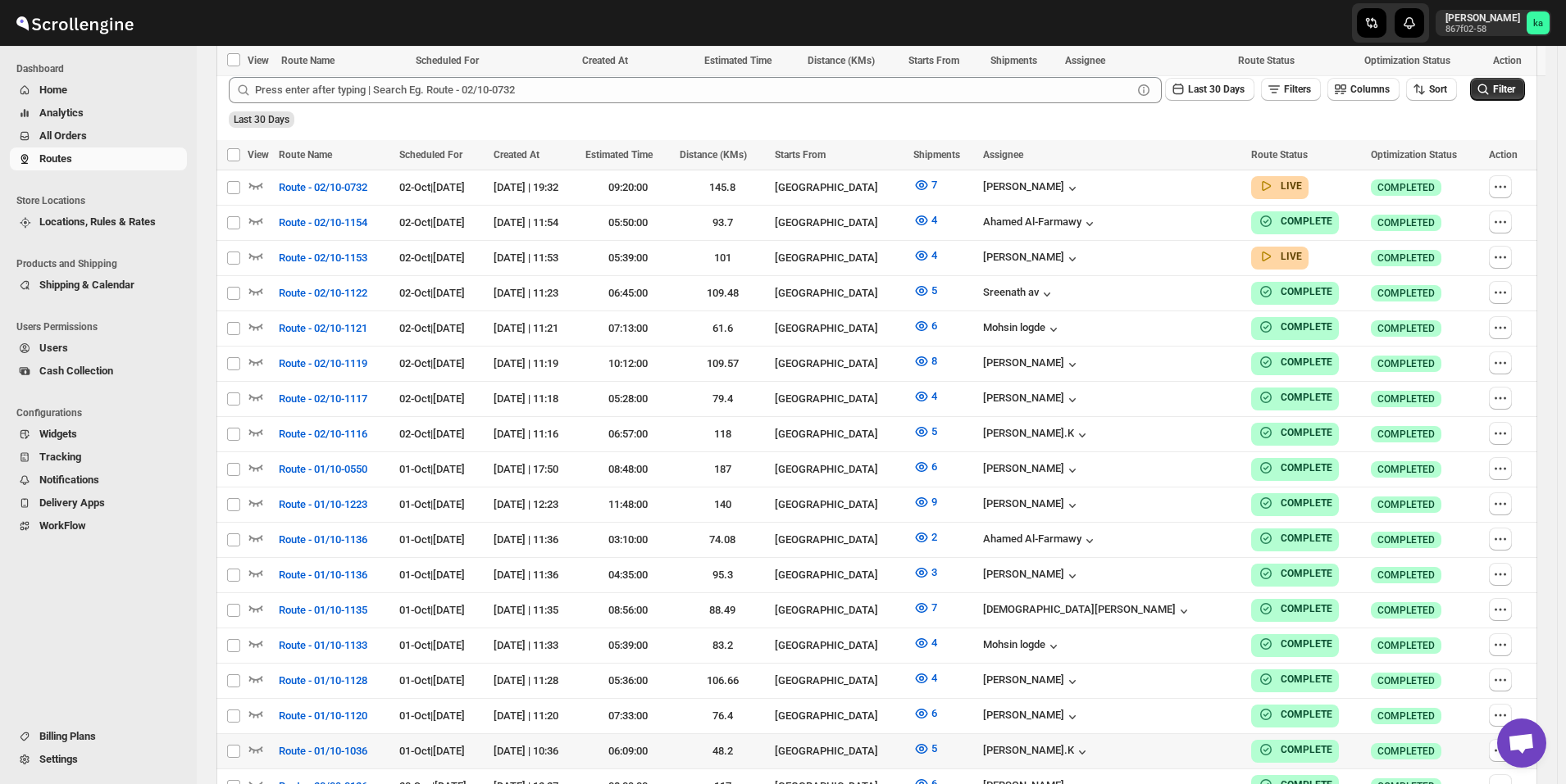
scroll to position [164, 0]
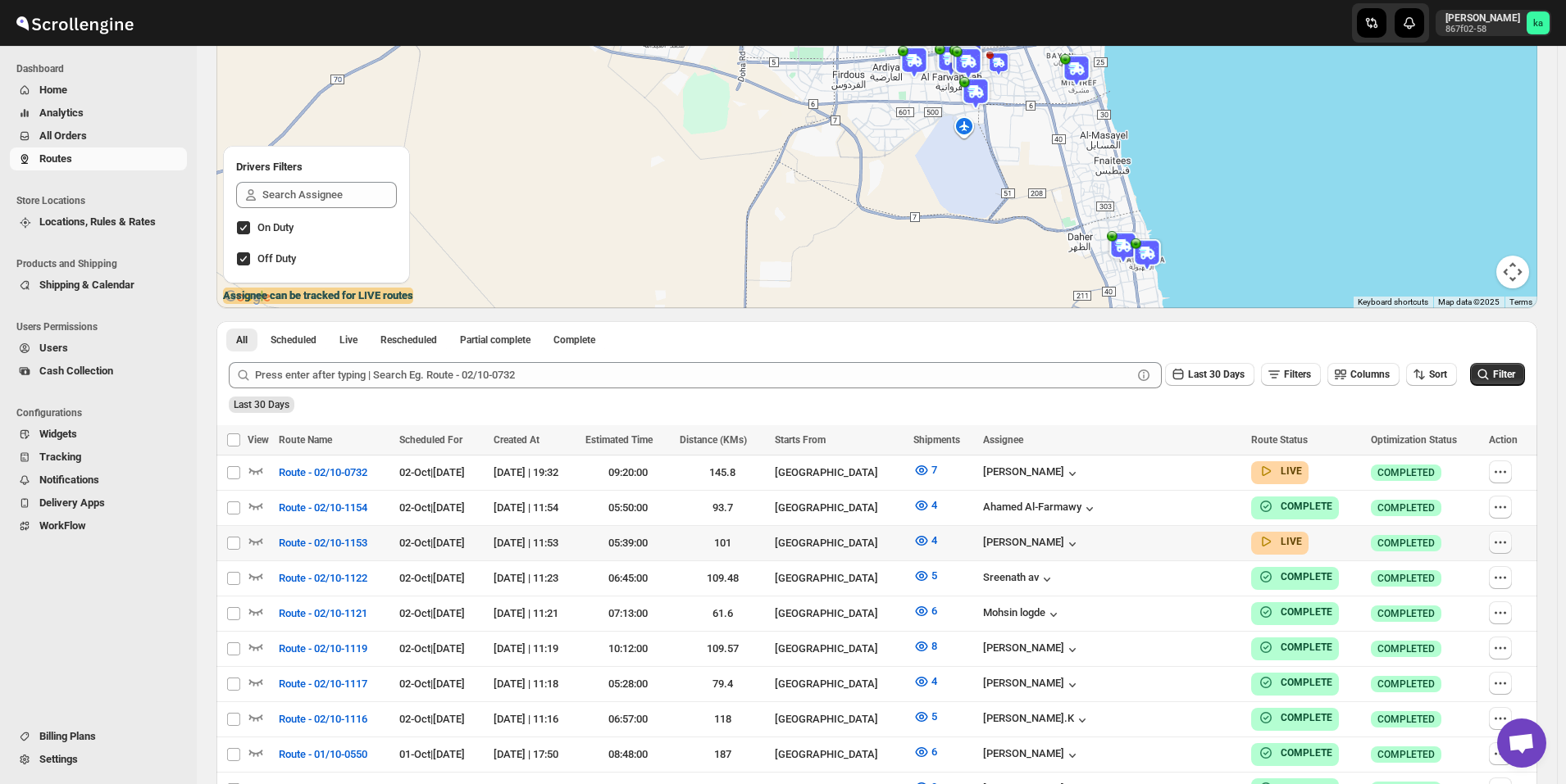
click at [1506, 542] on icon "button" at bounding box center [1505, 542] width 2 height 2
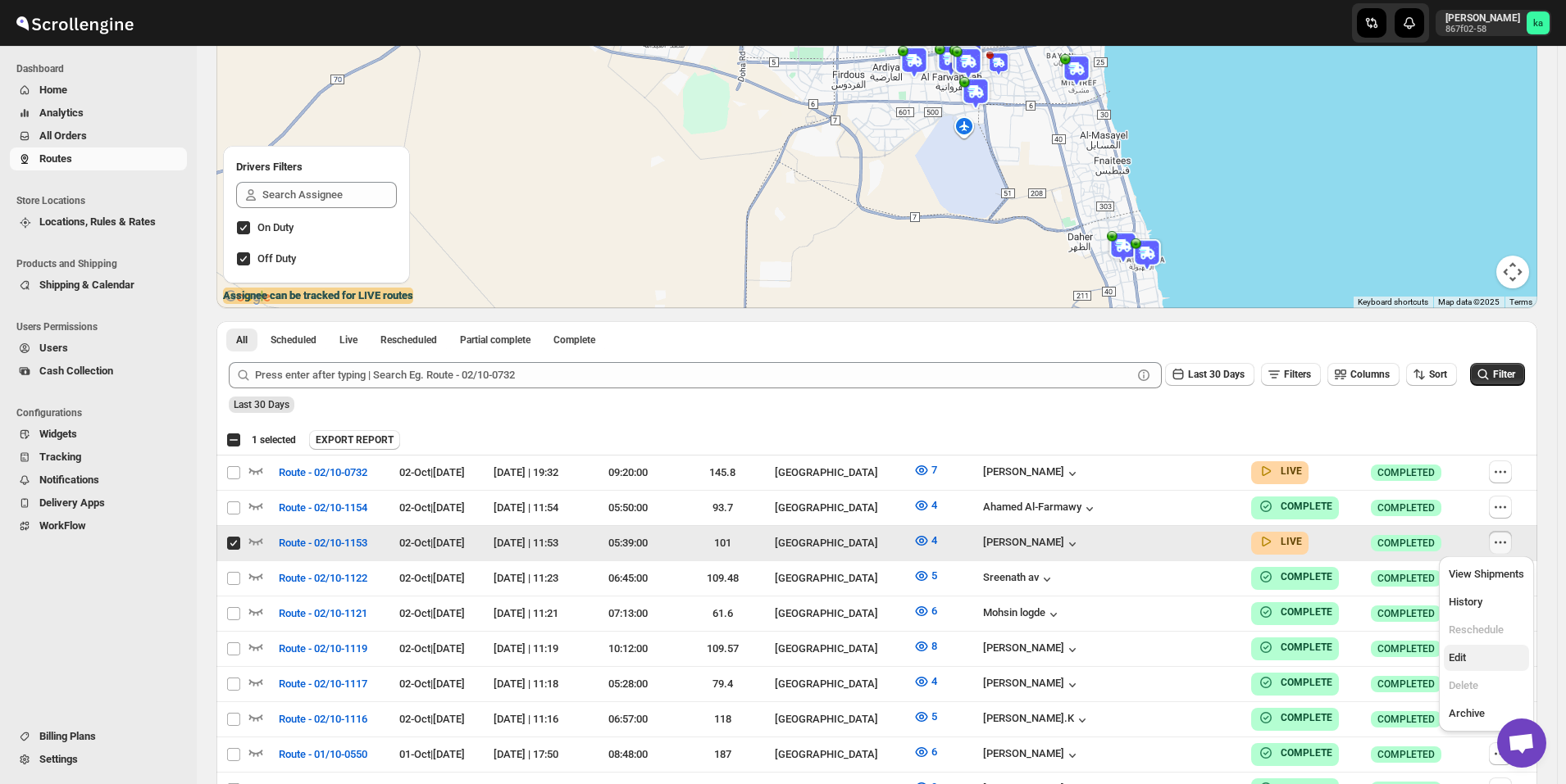
click at [1479, 654] on span "Edit" at bounding box center [1487, 658] width 76 height 16
checkbox input "false"
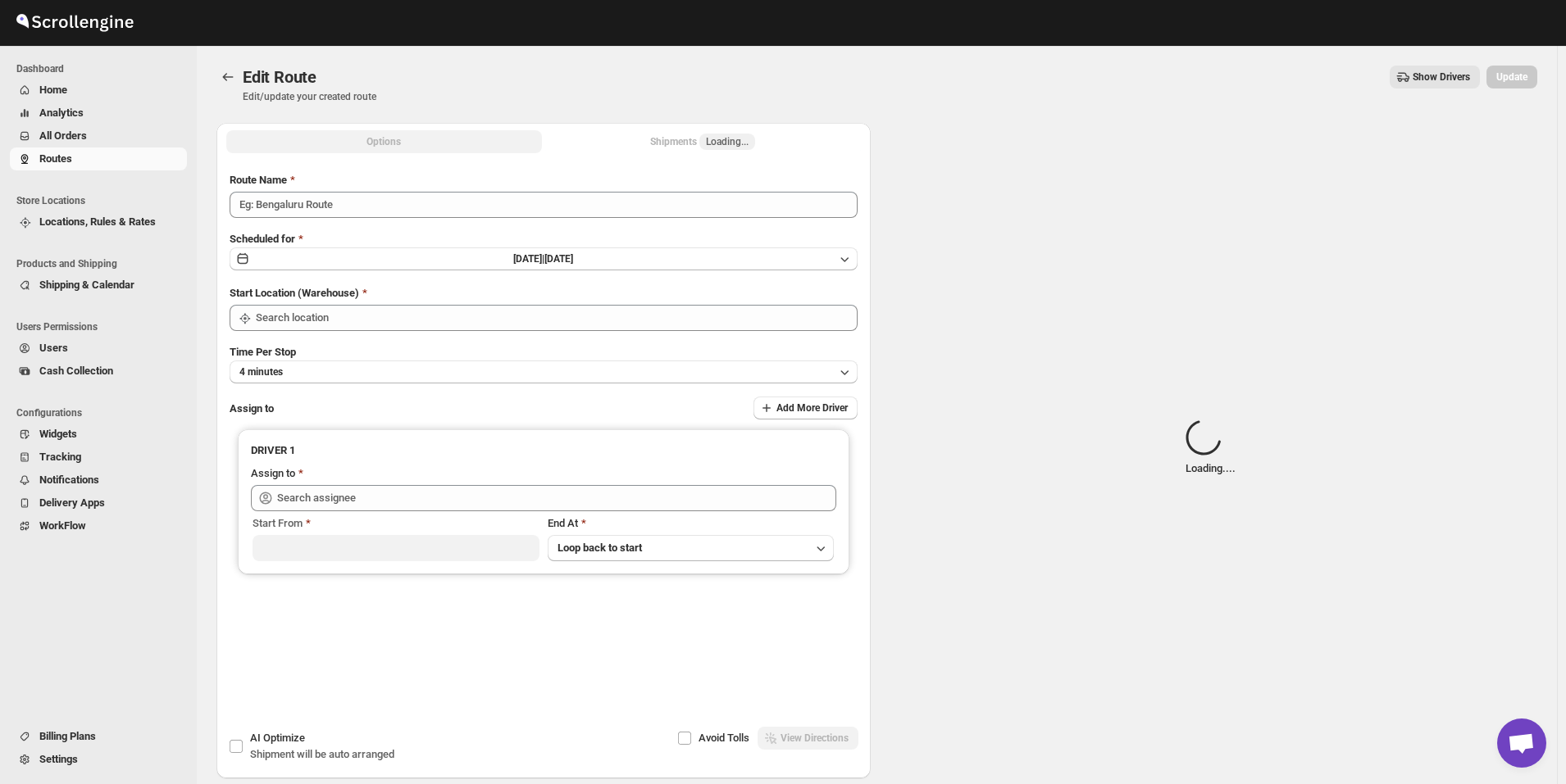
type input "Route - 02/10-1153"
type input "[GEOGRAPHIC_DATA]"
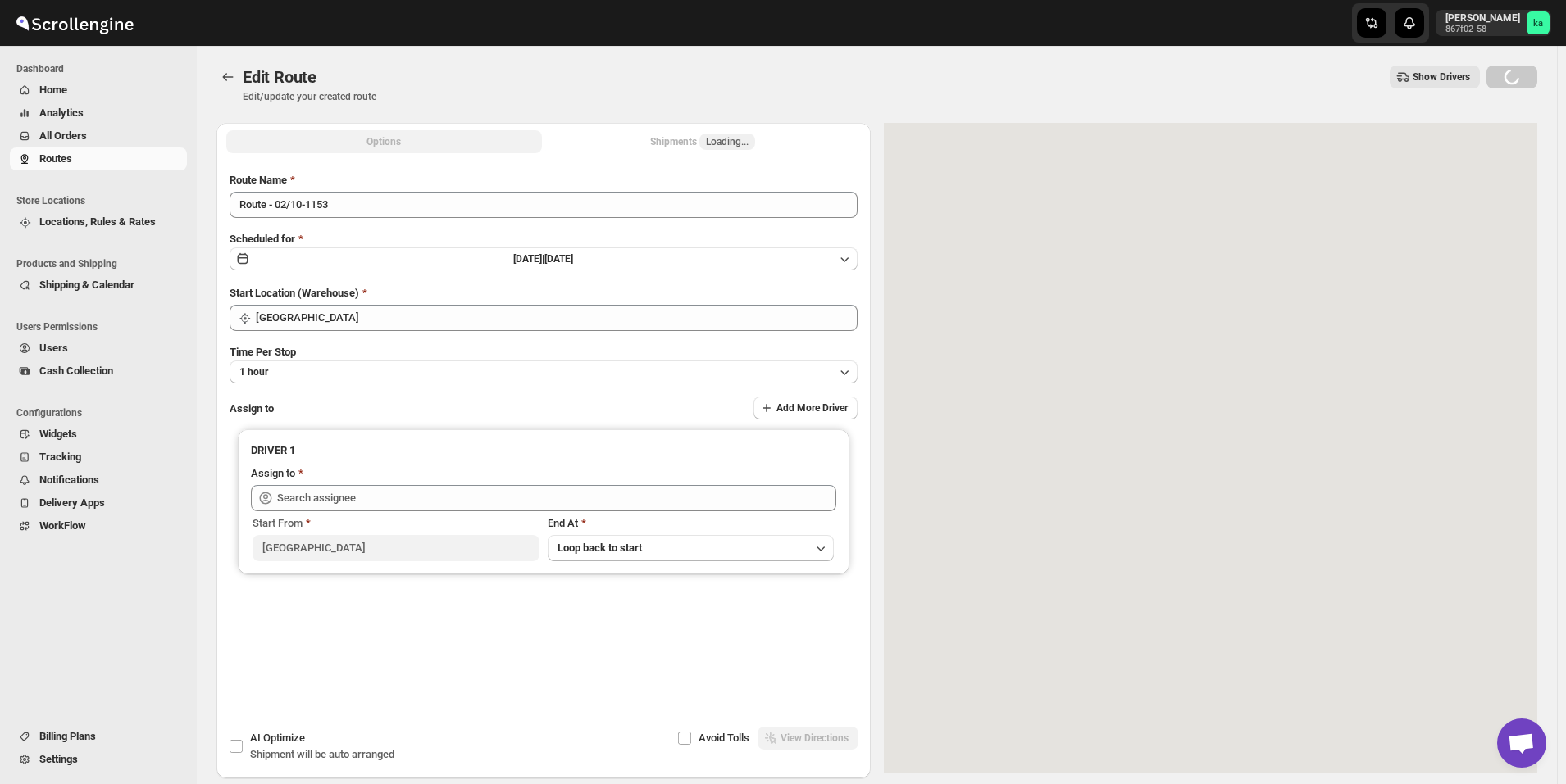
type input "[PERSON_NAME] ([EMAIL_ADDRESS][DOMAIN_NAME])"
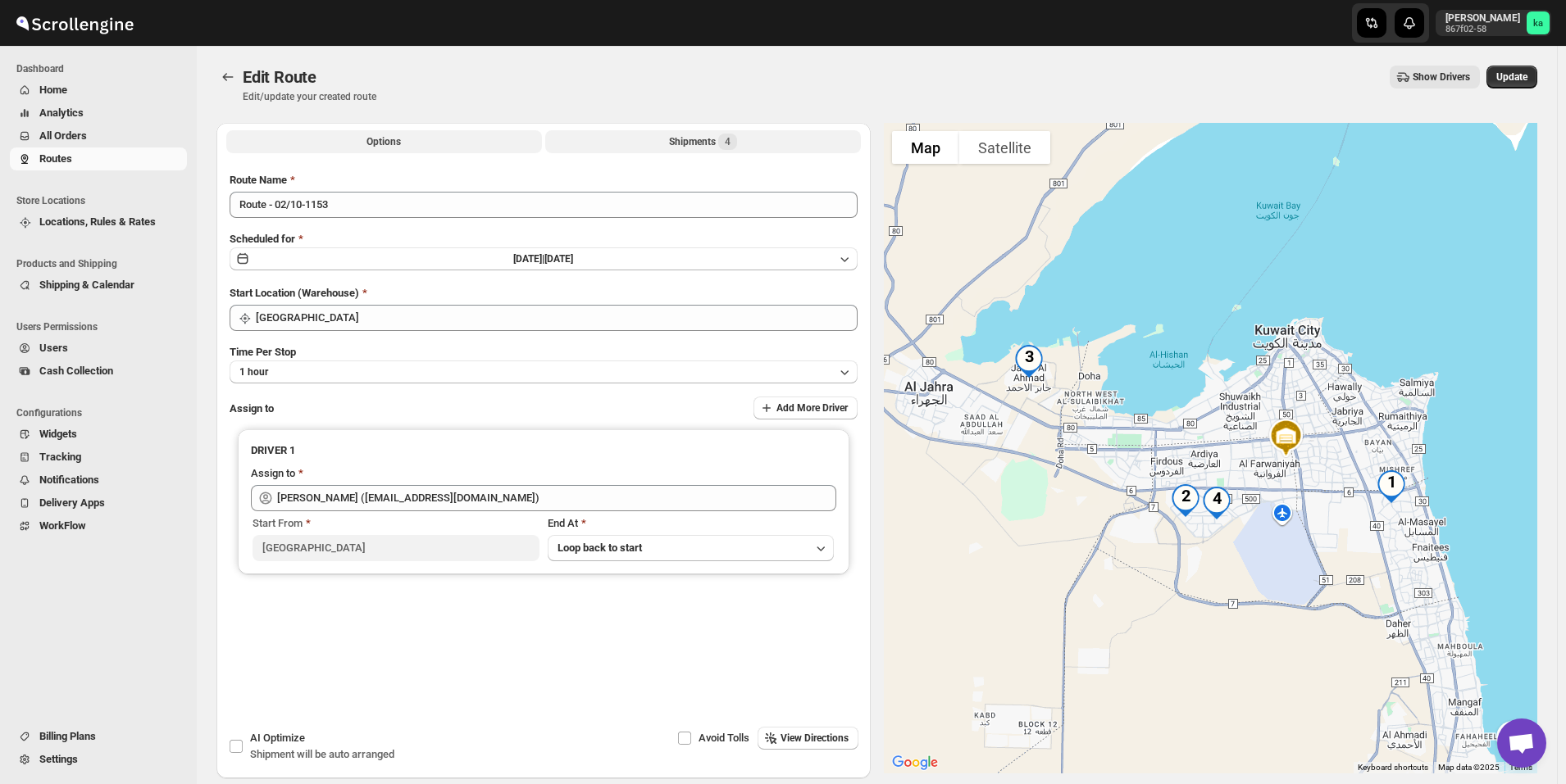
click at [712, 134] on div "Shipments 4" at bounding box center [703, 142] width 68 height 16
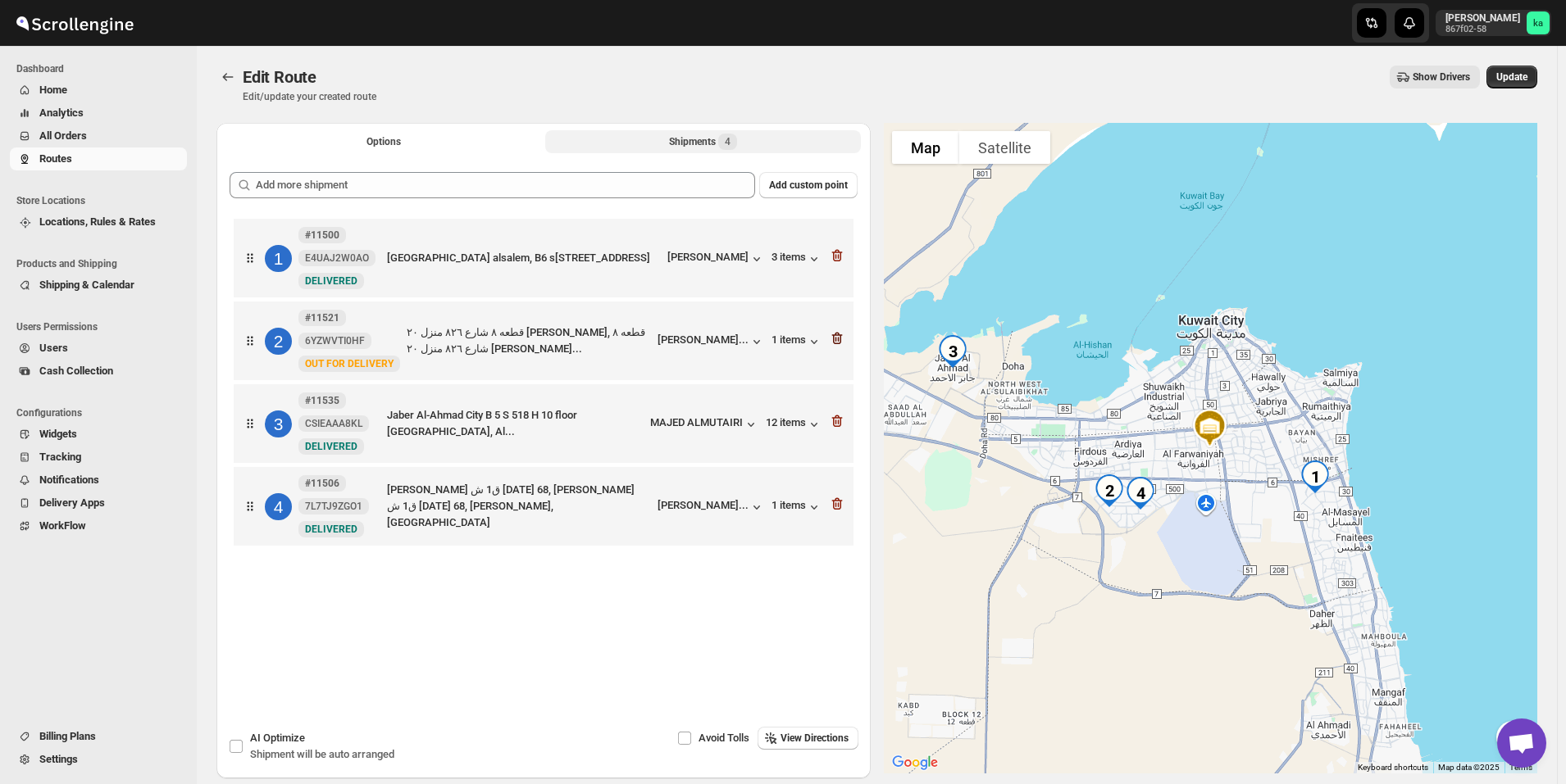
click at [845, 342] on icon "button" at bounding box center [837, 338] width 16 height 16
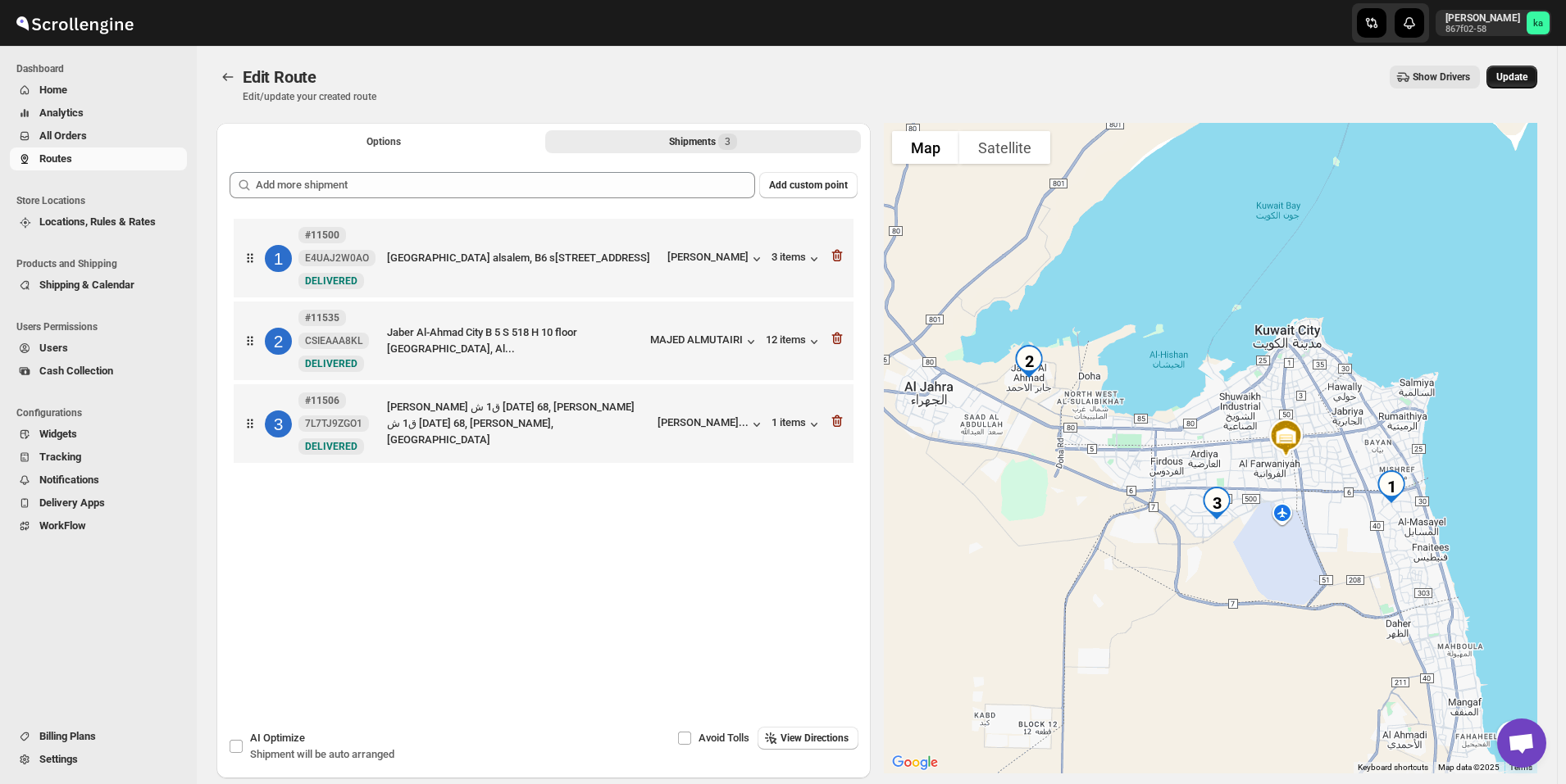
click at [1518, 81] on span "Update" at bounding box center [1511, 77] width 31 height 13
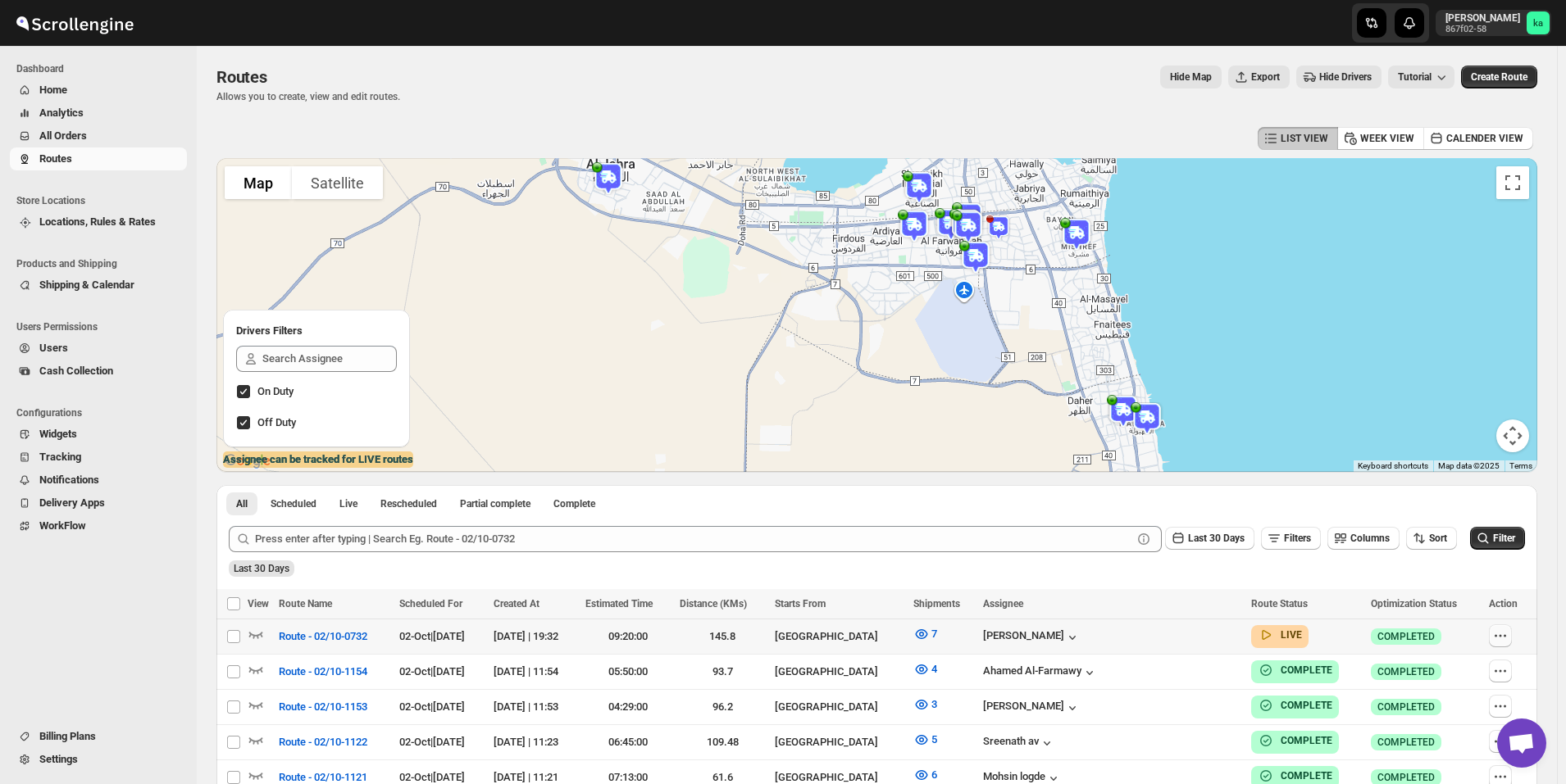
click at [1509, 631] on icon "button" at bounding box center [1500, 635] width 16 height 16
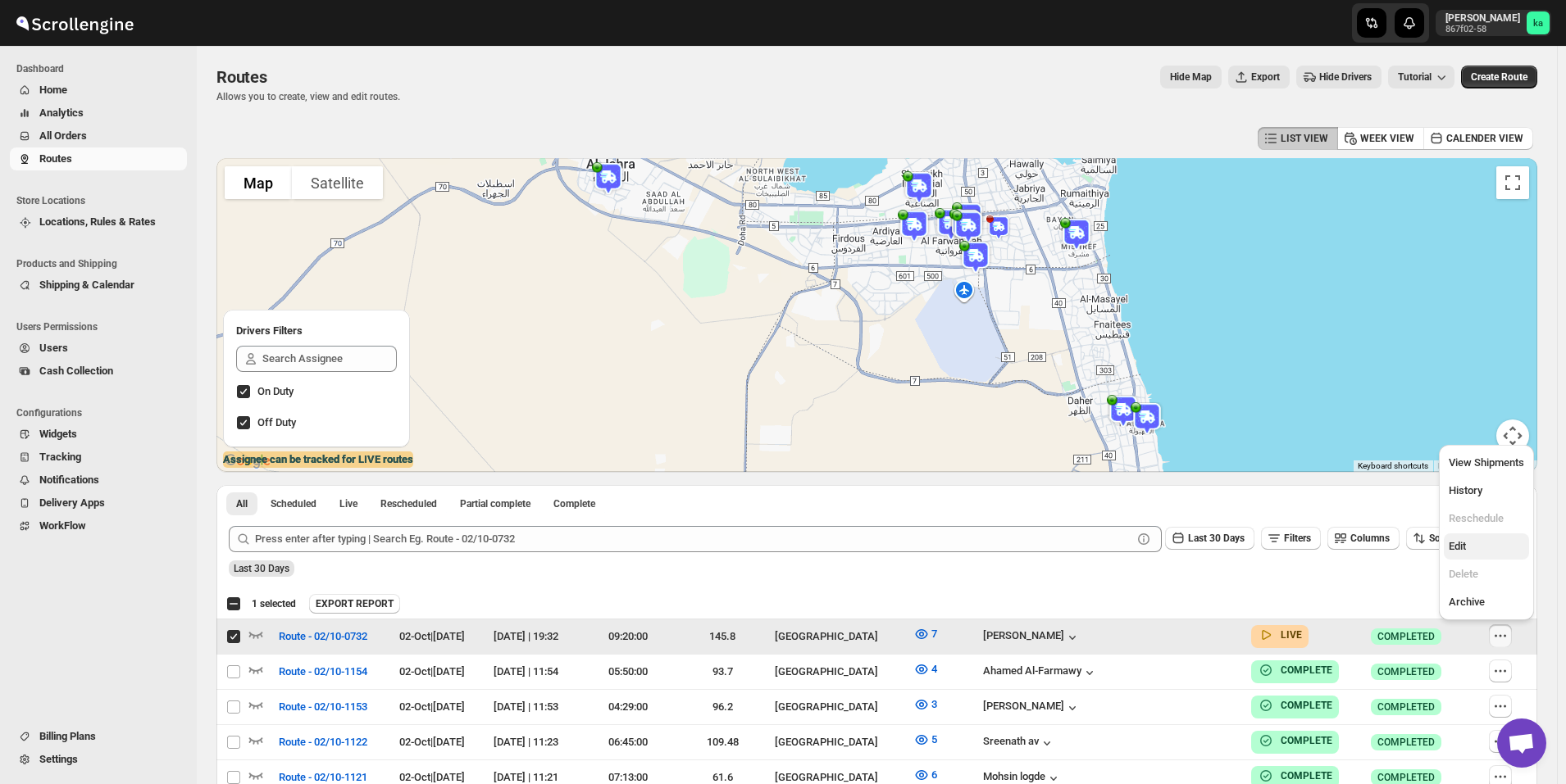
click at [1505, 547] on span "Edit" at bounding box center [1487, 547] width 76 height 16
checkbox input "false"
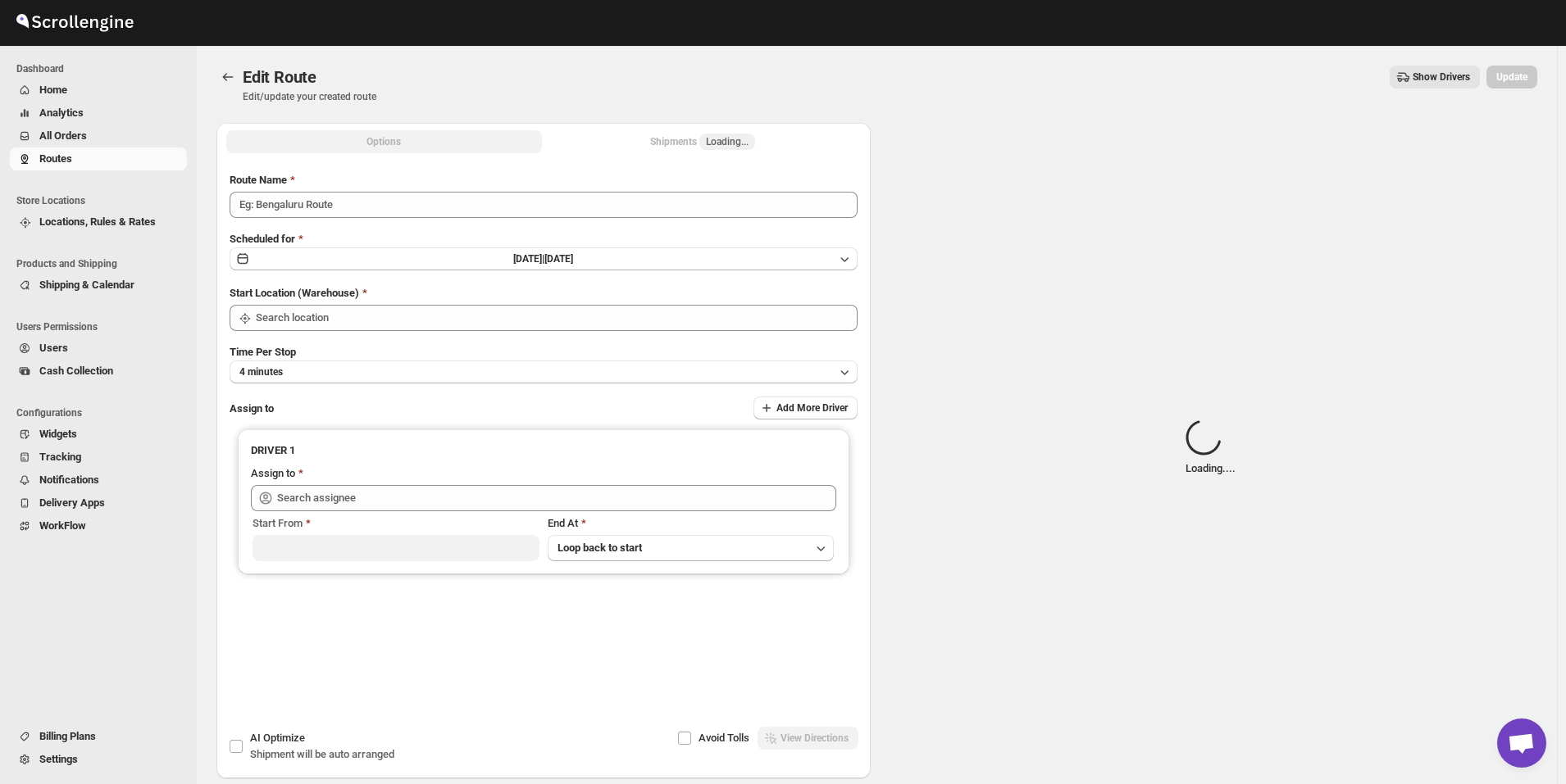
type input "Route - 02/10-0732"
type input "[GEOGRAPHIC_DATA]"
type input "[PERSON_NAME] ([EMAIL_ADDRESS][DOMAIN_NAME])"
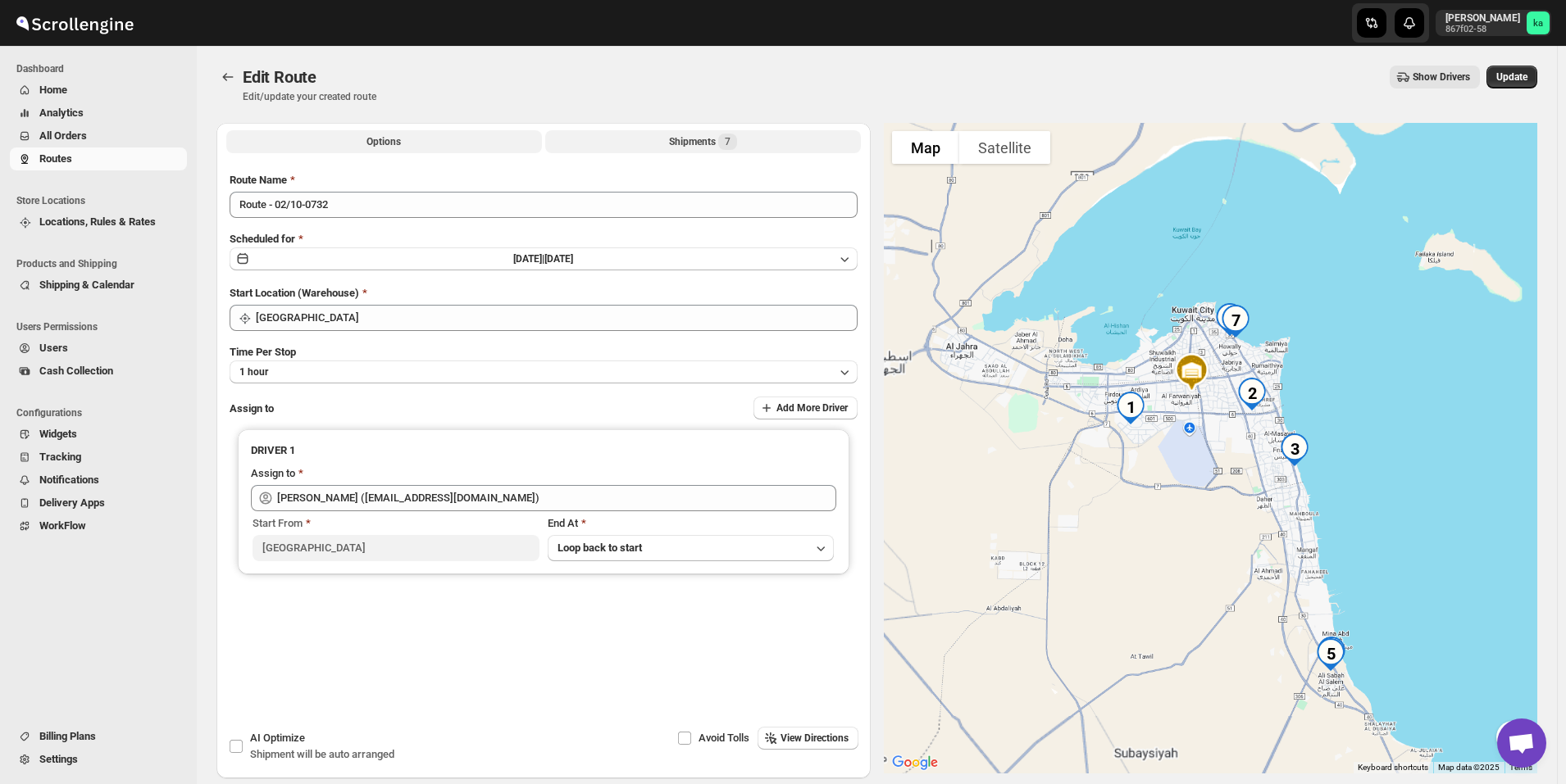
click at [690, 143] on div "Shipments 7" at bounding box center [703, 142] width 68 height 16
